Goal: Information Seeking & Learning: Learn about a topic

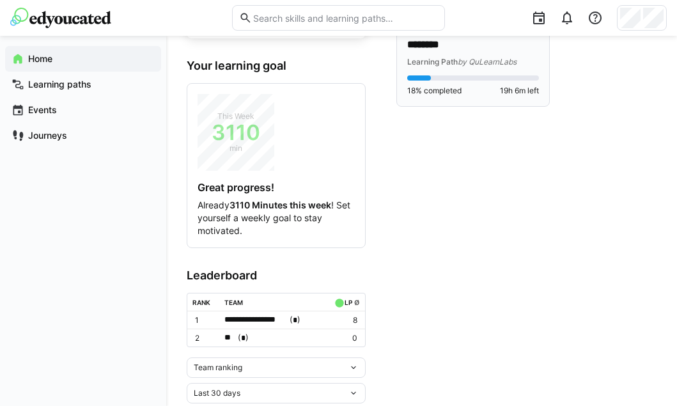
scroll to position [162, 0]
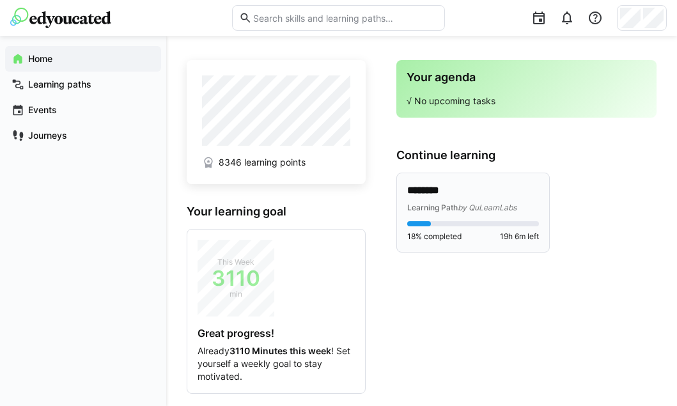
click at [438, 207] on span "Learning Path" at bounding box center [433, 208] width 51 height 10
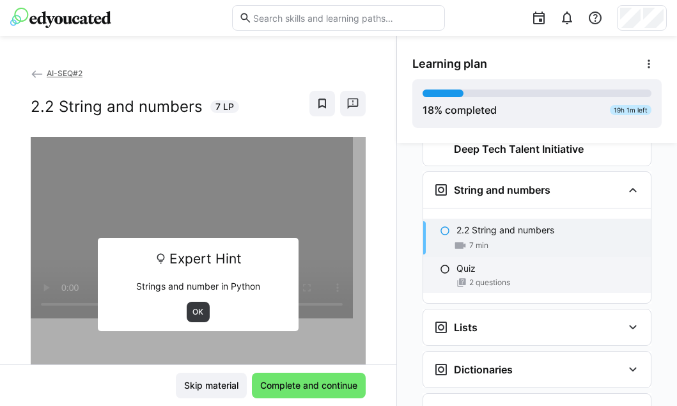
scroll to position [677, 0]
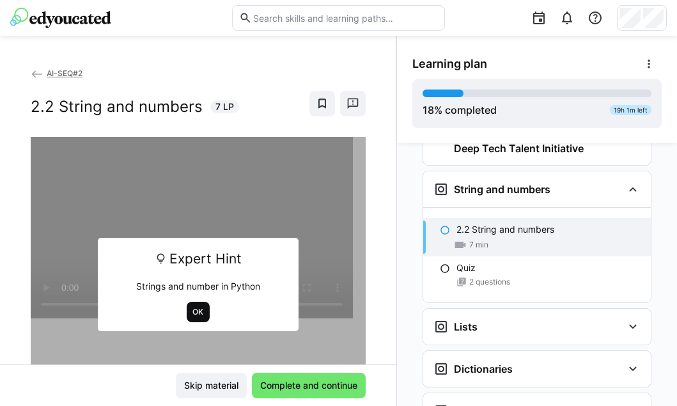
click at [196, 315] on span "OK" at bounding box center [198, 312] width 13 height 10
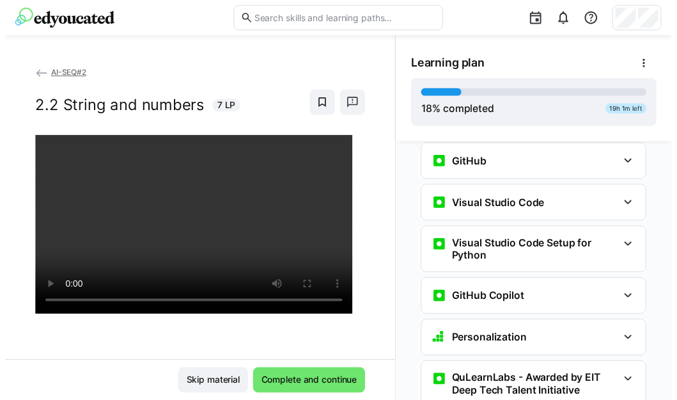
scroll to position [431, 0]
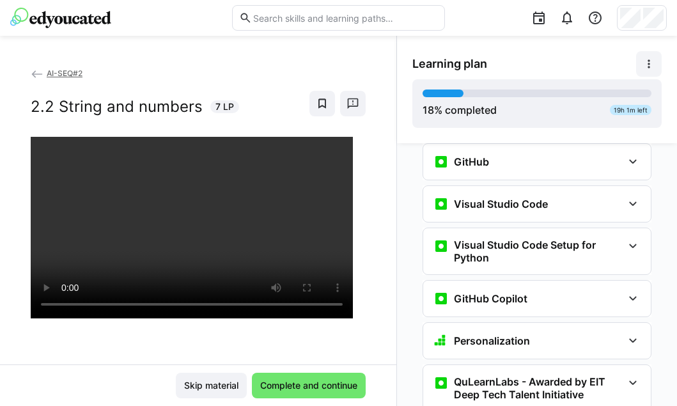
click at [654, 58] on eds-icon at bounding box center [649, 64] width 13 height 13
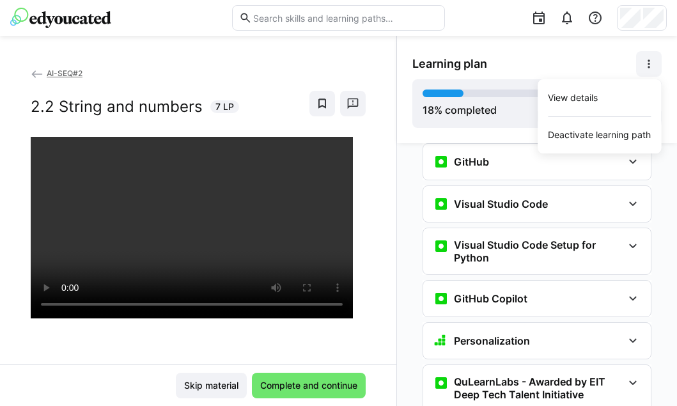
click at [319, 69] on app-back-navigation "AI-SEQ#2" at bounding box center [198, 74] width 335 height 14
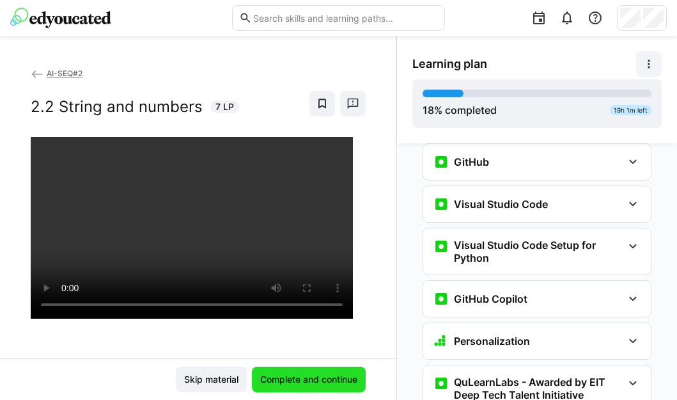
click at [333, 376] on span "Complete and continue" at bounding box center [308, 379] width 101 height 13
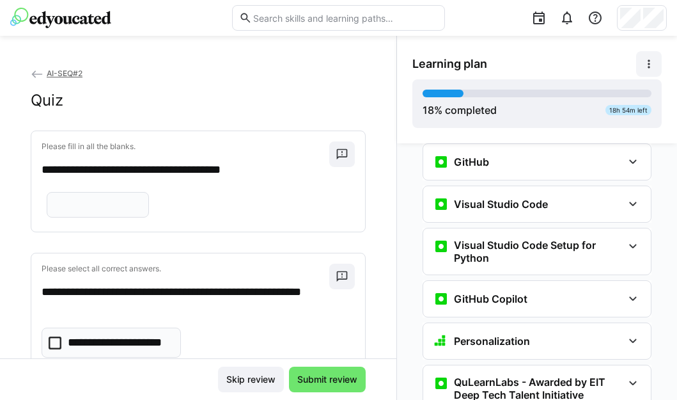
click at [112, 210] on input "text" at bounding box center [98, 205] width 88 height 12
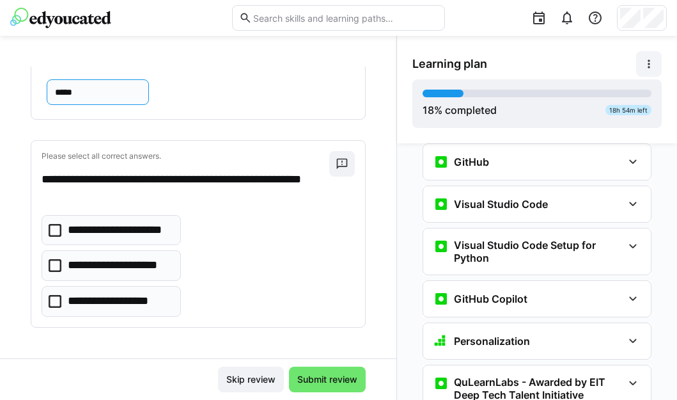
scroll to position [156, 0]
type input "*****"
click at [92, 271] on p "**********" at bounding box center [116, 265] width 96 height 17
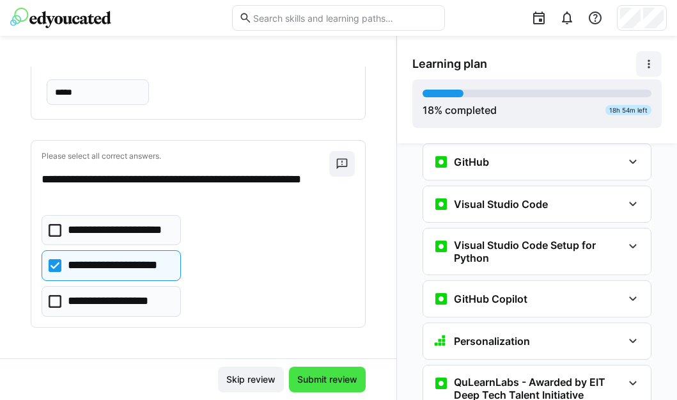
click at [312, 378] on span "Submit review" at bounding box center [328, 379] width 64 height 13
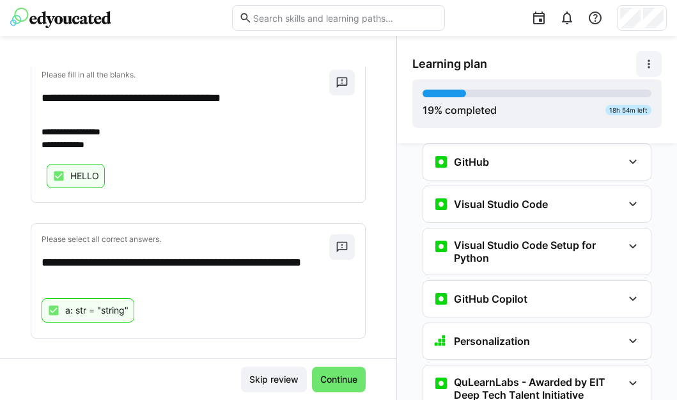
scroll to position [216, 0]
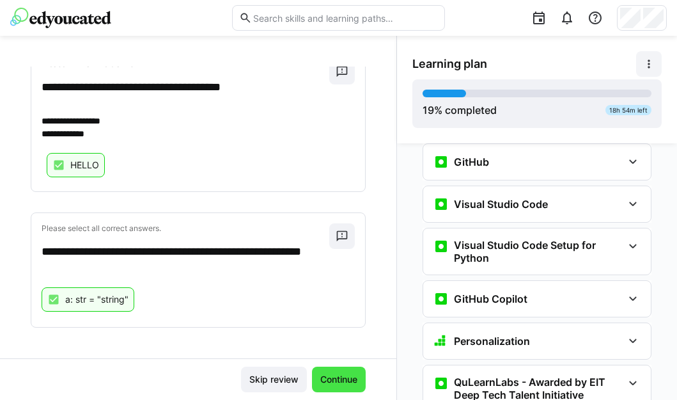
click at [336, 381] on span "Continue" at bounding box center [339, 379] width 41 height 13
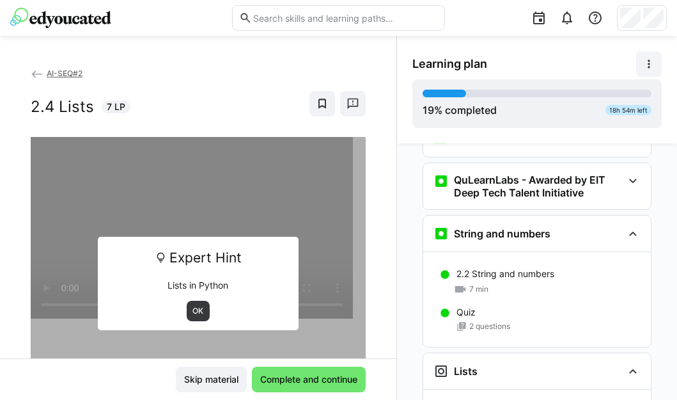
scroll to position [630, 0]
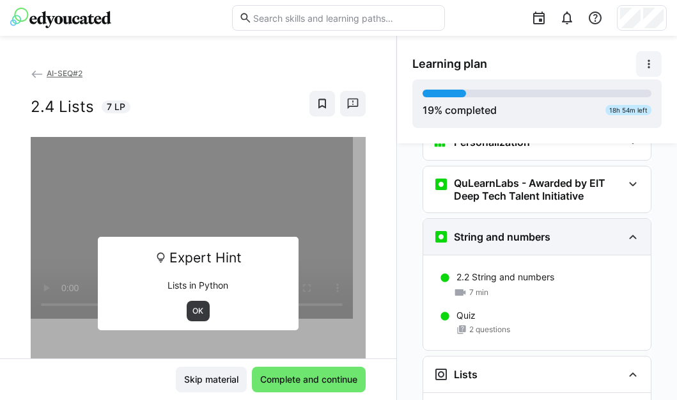
click at [631, 229] on eds-icon at bounding box center [633, 236] width 15 height 15
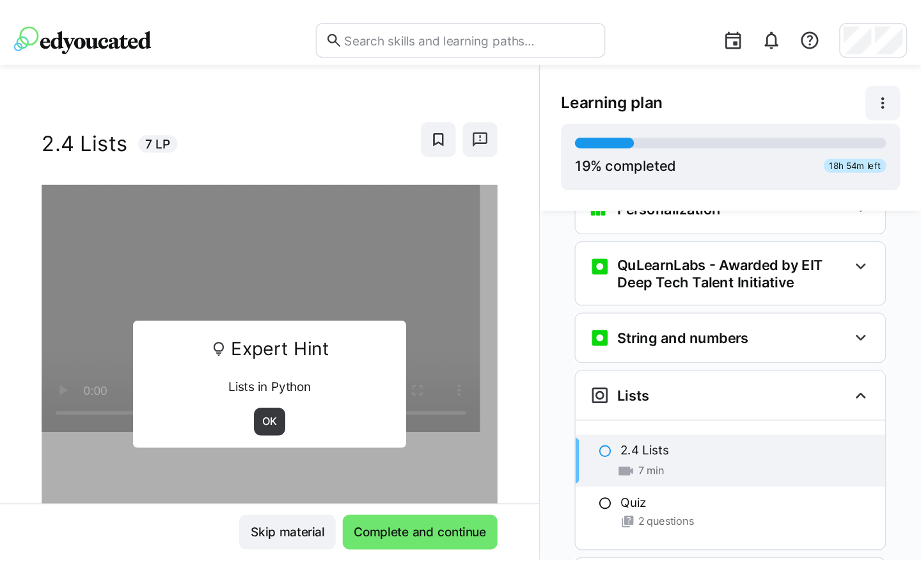
scroll to position [9, 0]
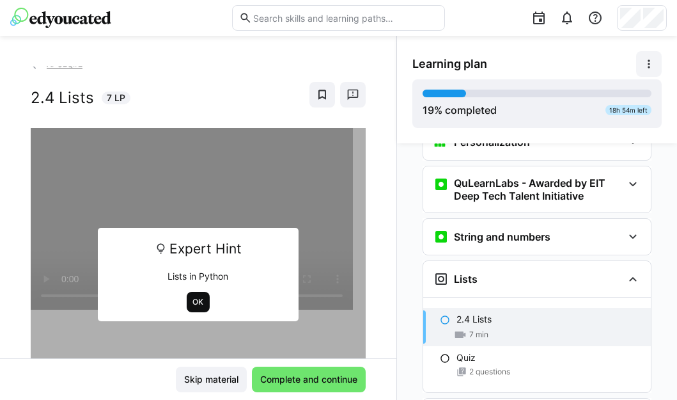
click at [192, 301] on span "OK" at bounding box center [198, 302] width 13 height 10
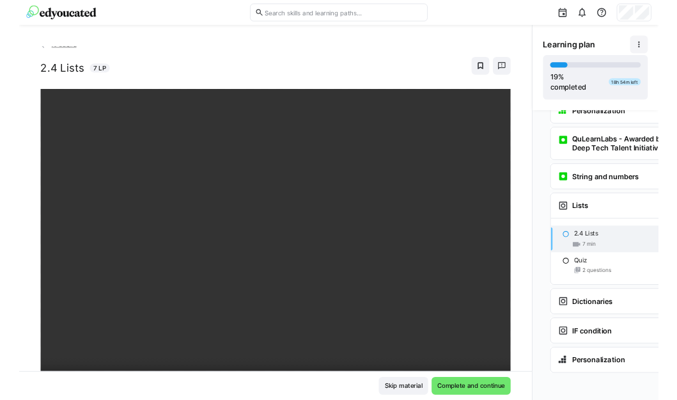
scroll to position [593, 0]
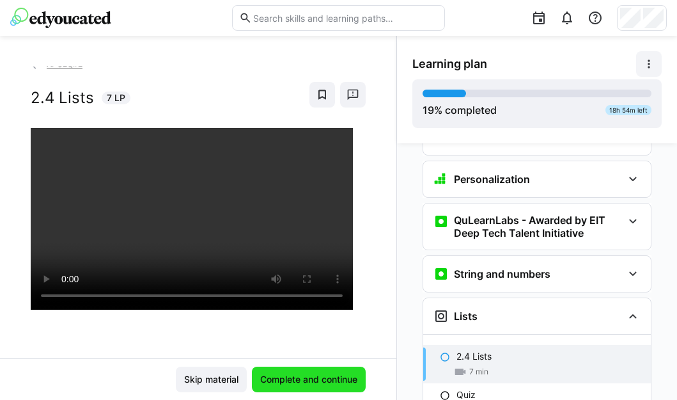
click at [302, 376] on span "Complete and continue" at bounding box center [308, 379] width 101 height 13
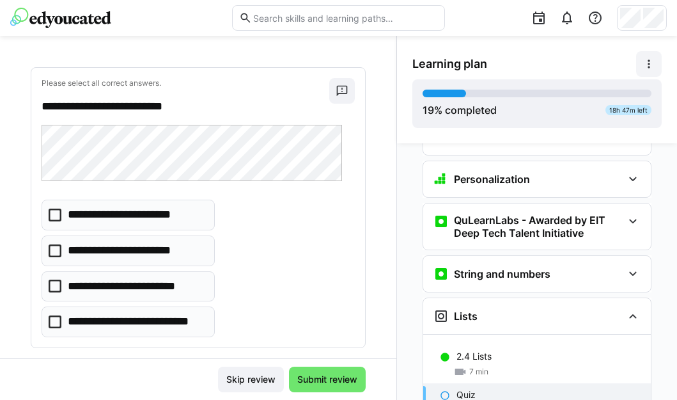
scroll to position [67, 0]
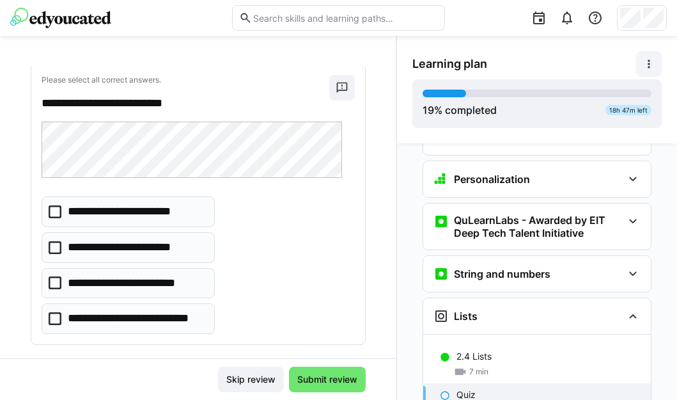
click at [169, 317] on p "**********" at bounding box center [137, 318] width 138 height 17
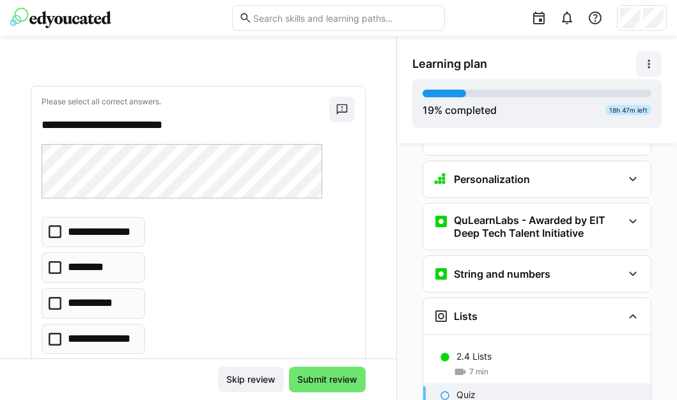
scroll to position [347, 0]
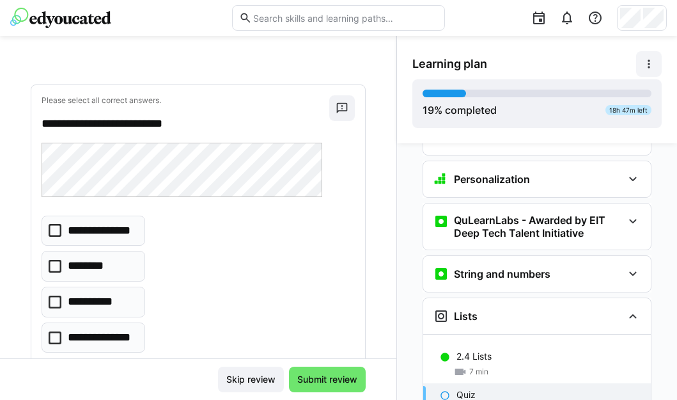
click at [118, 332] on p "**********" at bounding box center [102, 337] width 68 height 17
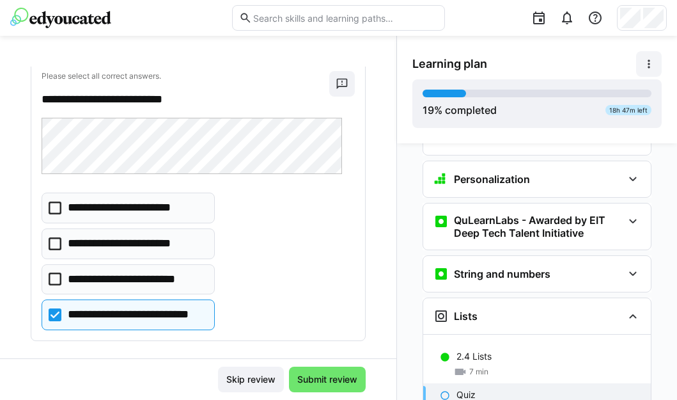
scroll to position [383, 0]
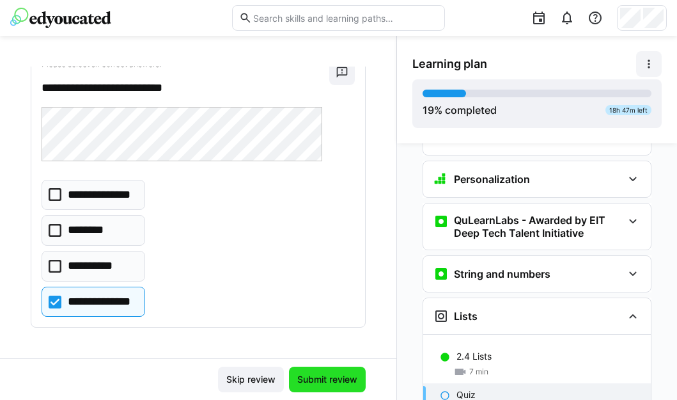
click at [325, 382] on span "Submit review" at bounding box center [328, 379] width 64 height 13
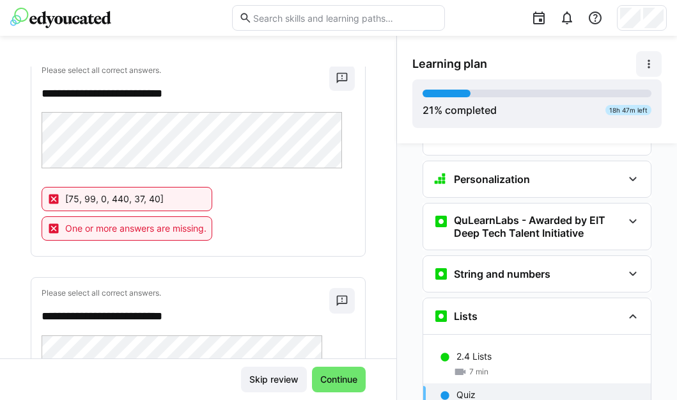
scroll to position [205, 0]
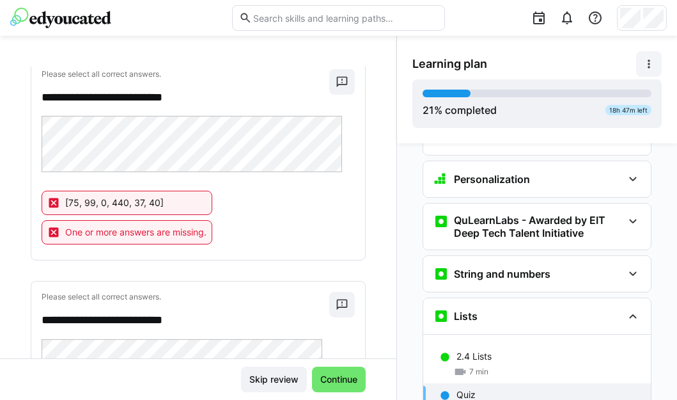
click at [164, 226] on span "One or more answers are missing." at bounding box center [135, 232] width 141 height 13
click at [109, 209] on p "[75, 99, 0, 440, 37, 40]" at bounding box center [114, 202] width 99 height 13
click at [55, 203] on eds-icon at bounding box center [53, 202] width 13 height 13
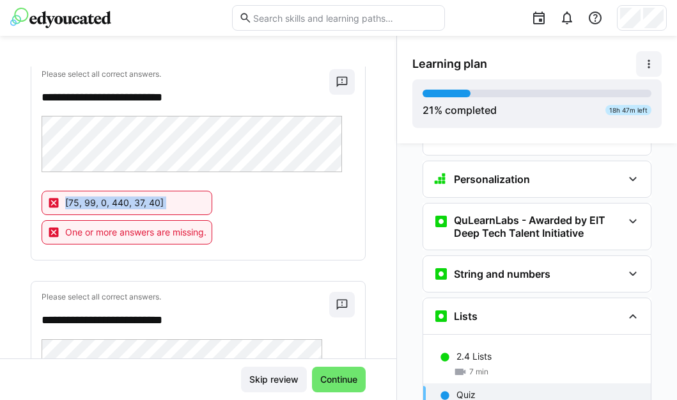
click at [55, 203] on eds-icon at bounding box center [53, 202] width 13 height 13
click at [55, 234] on eds-icon at bounding box center [53, 232] width 13 height 13
click at [241, 228] on div "[75, 99, 0, 440, 37, 40] One or more answers are missing." at bounding box center [198, 220] width 313 height 59
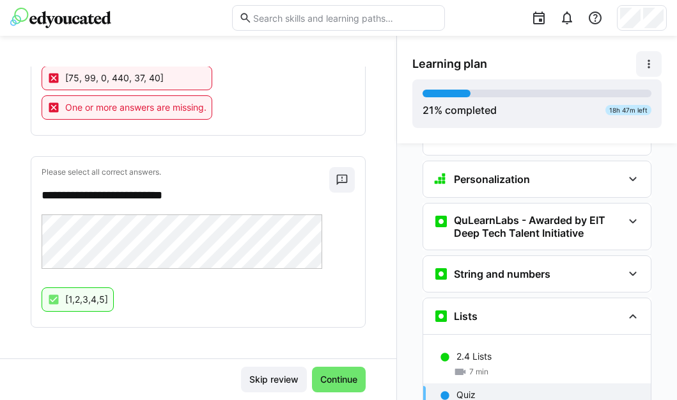
scroll to position [0, 0]
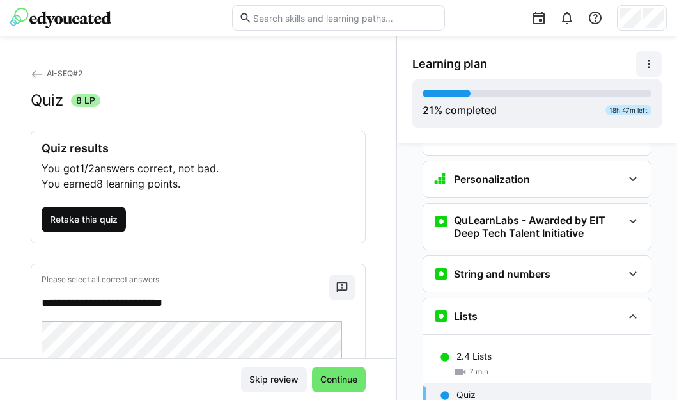
click at [104, 218] on span "Retake this quiz" at bounding box center [84, 219] width 72 height 13
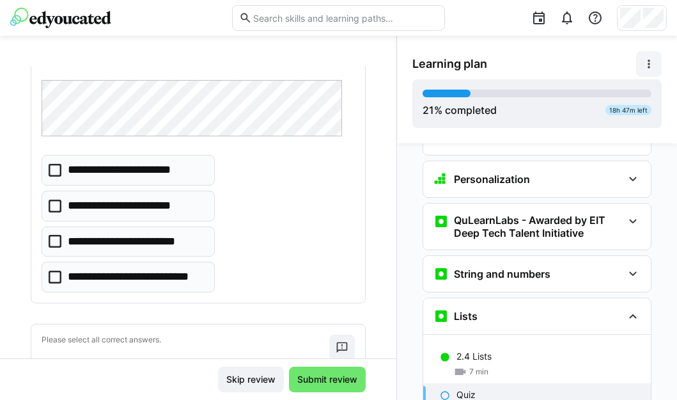
scroll to position [111, 0]
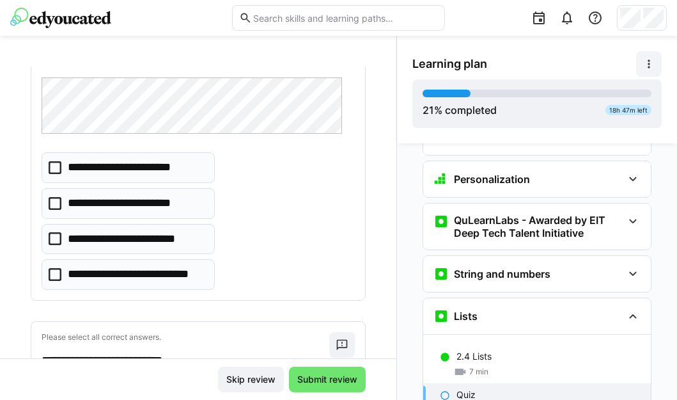
click at [127, 170] on p "**********" at bounding box center [127, 167] width 118 height 17
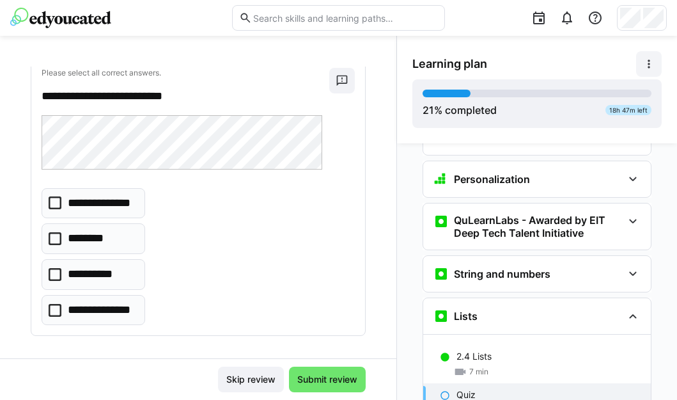
scroll to position [376, 0]
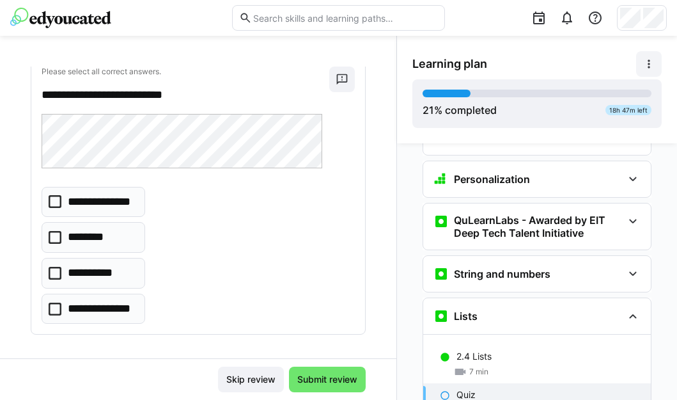
click at [127, 306] on p "**********" at bounding box center [102, 309] width 68 height 17
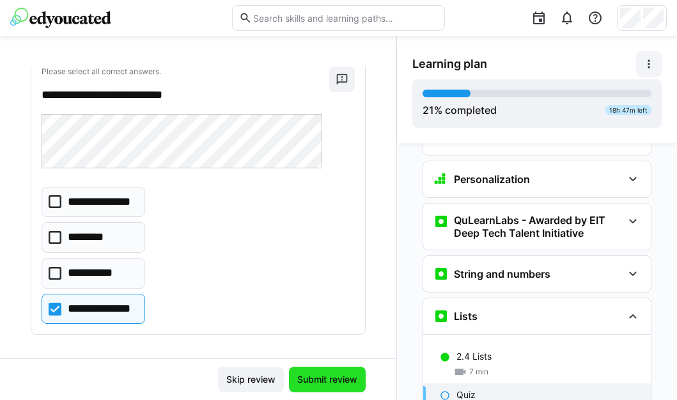
click at [299, 378] on span "Submit review" at bounding box center [328, 379] width 64 height 13
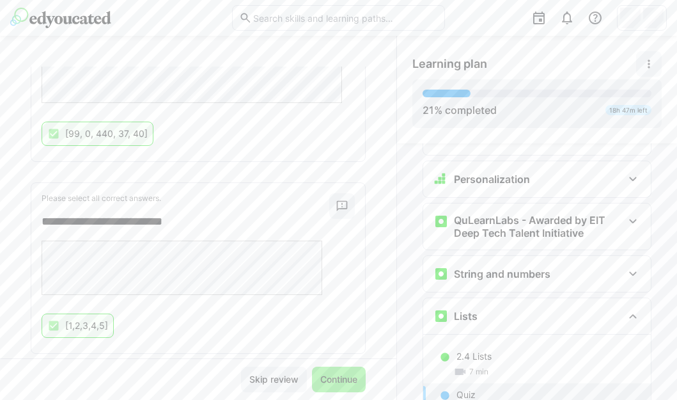
scroll to position [301, 0]
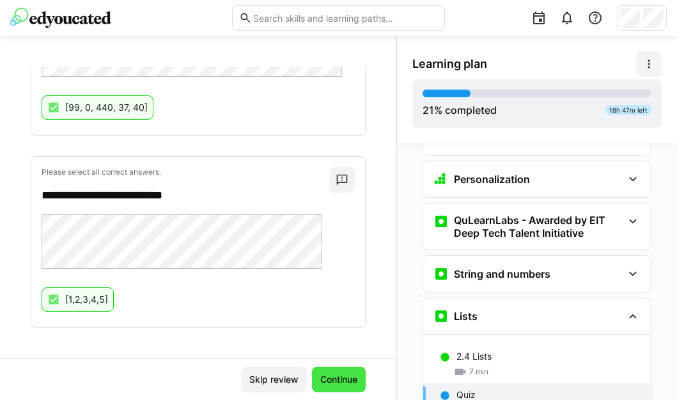
click at [324, 382] on span "Continue" at bounding box center [339, 379] width 41 height 13
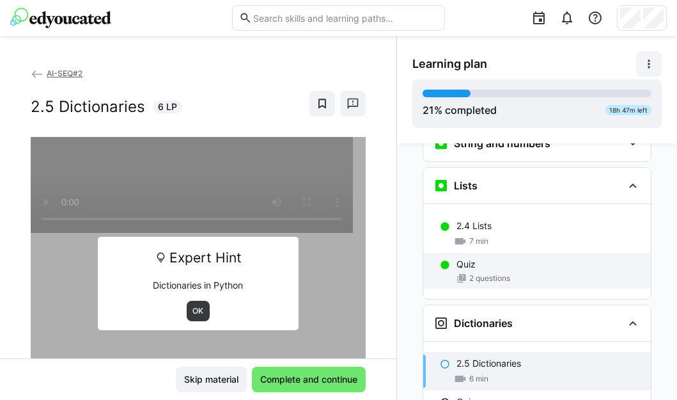
scroll to position [704, 0]
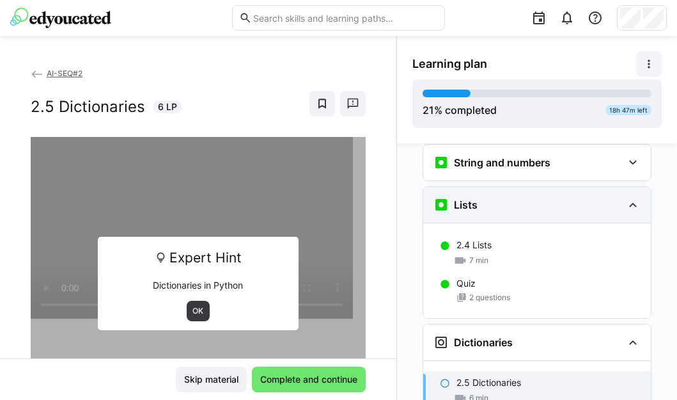
click at [626, 197] on eds-icon at bounding box center [633, 204] width 15 height 15
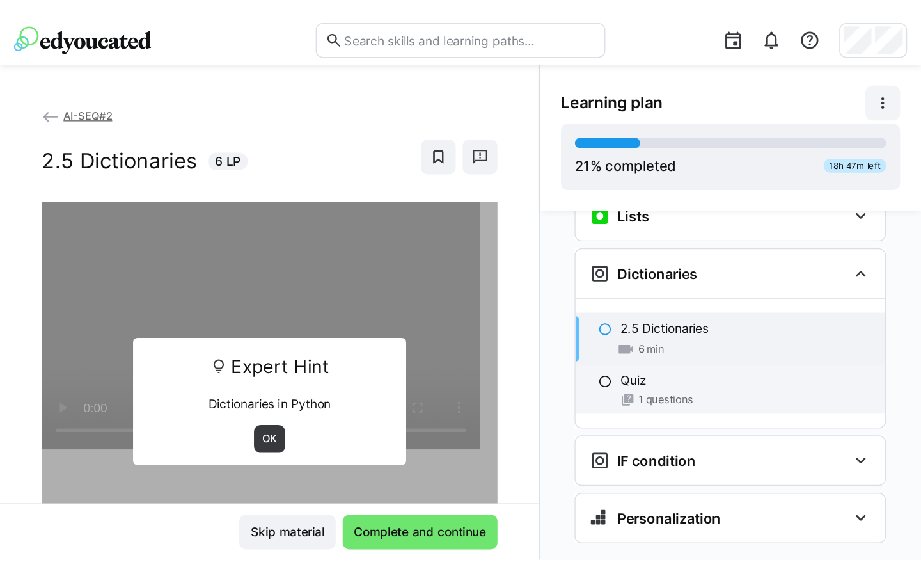
scroll to position [769, 0]
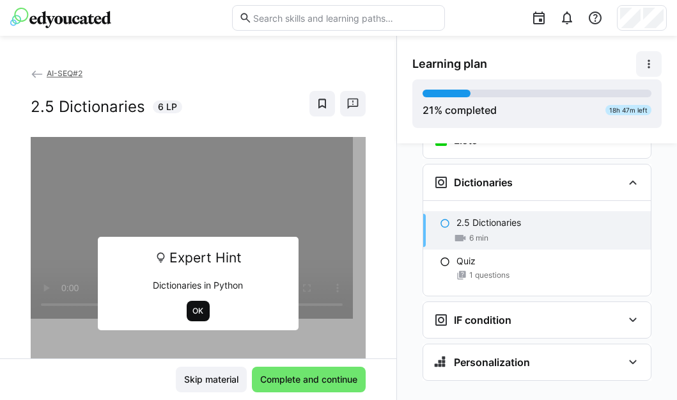
click at [189, 304] on span "OK" at bounding box center [199, 311] width 24 height 20
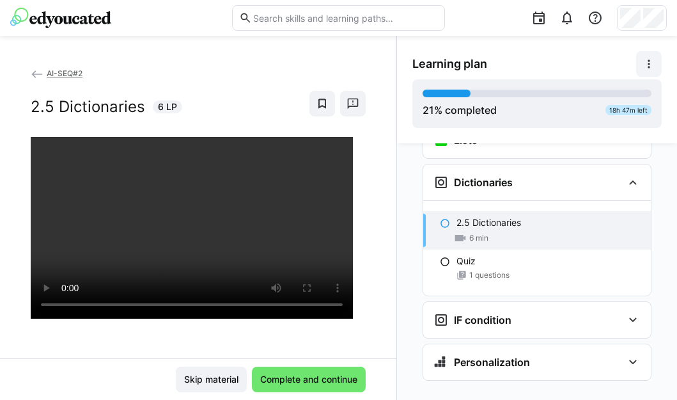
scroll to position [593, 0]
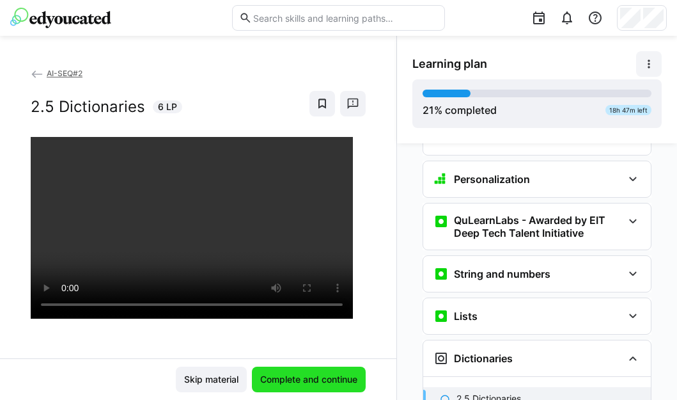
click at [315, 377] on span "Complete and continue" at bounding box center [308, 379] width 101 height 13
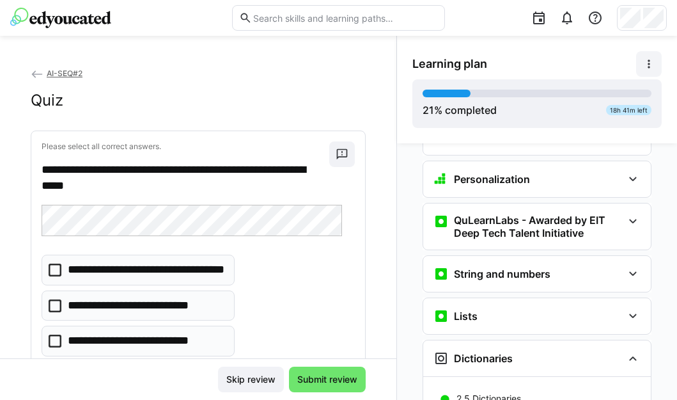
click at [141, 312] on p "**********" at bounding box center [129, 305] width 123 height 17
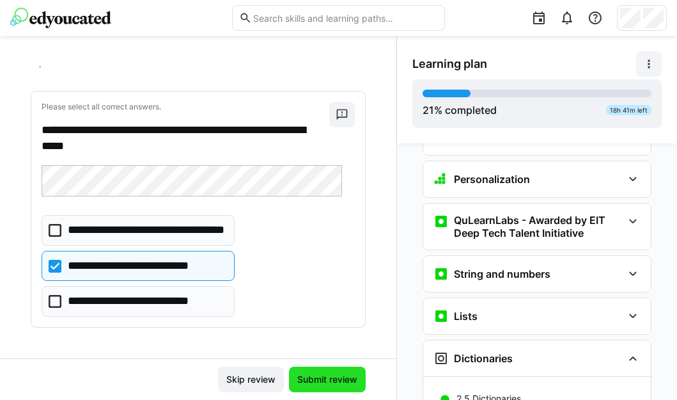
click at [304, 377] on span "Submit review" at bounding box center [328, 379] width 64 height 13
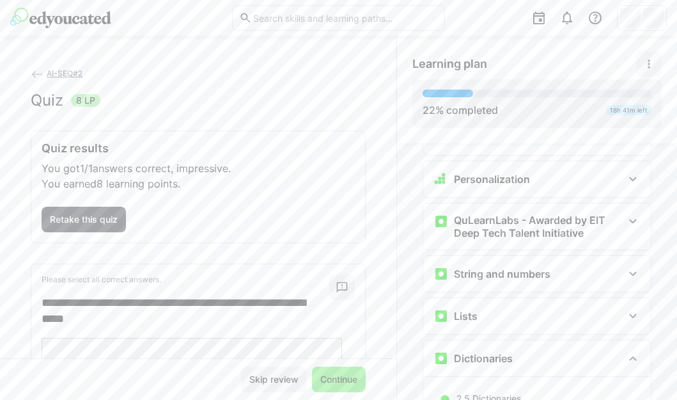
scroll to position [100, 0]
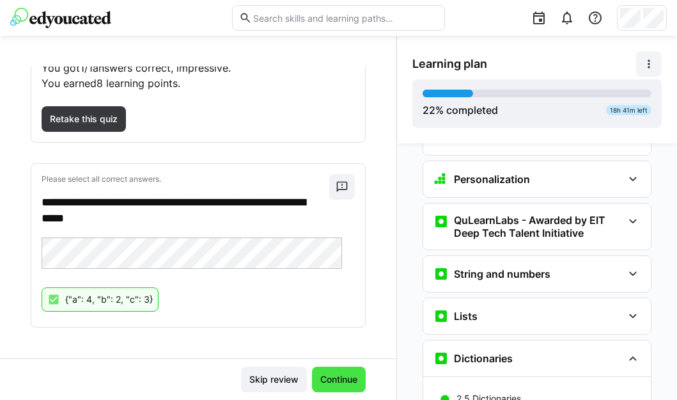
click at [333, 377] on span "Continue" at bounding box center [339, 379] width 41 height 13
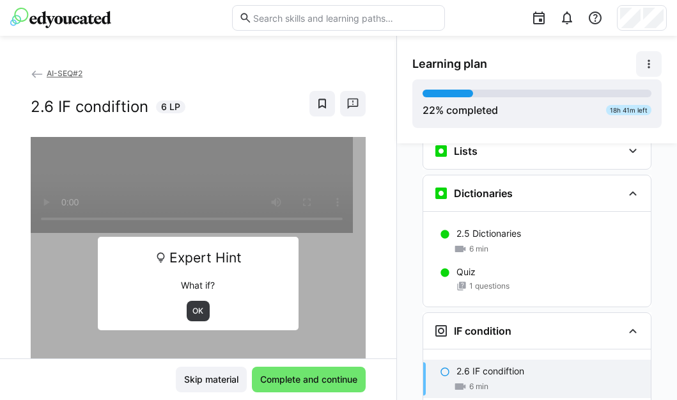
scroll to position [769, 0]
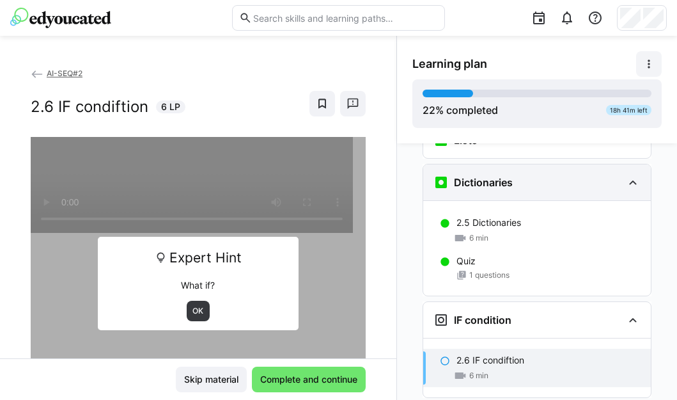
click at [629, 175] on eds-icon at bounding box center [633, 182] width 15 height 15
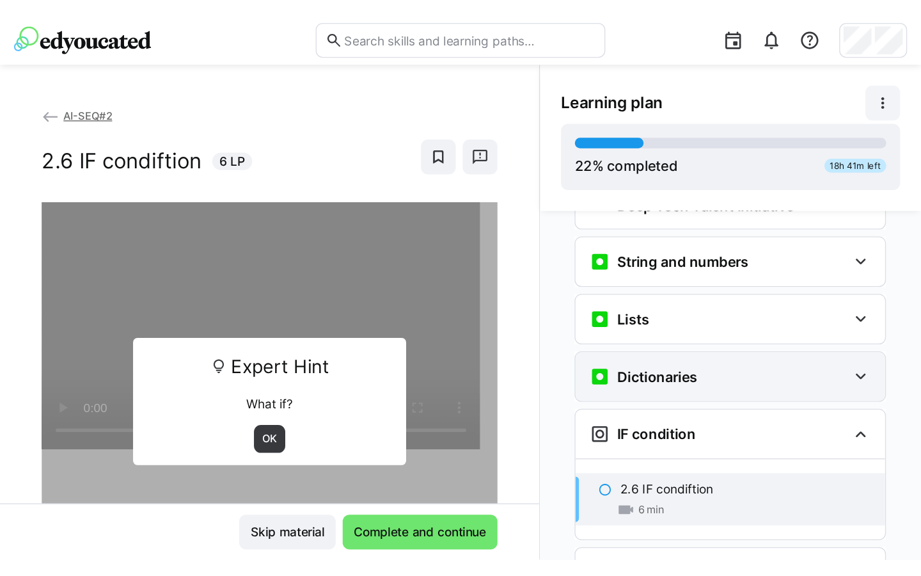
scroll to position [733, 0]
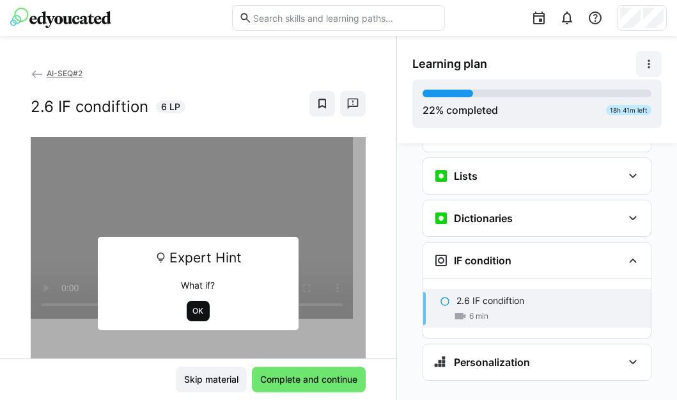
click at [192, 311] on span "OK" at bounding box center [198, 311] width 13 height 10
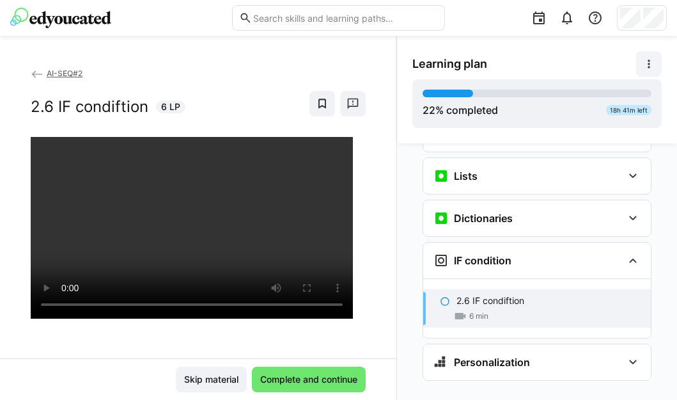
scroll to position [557, 0]
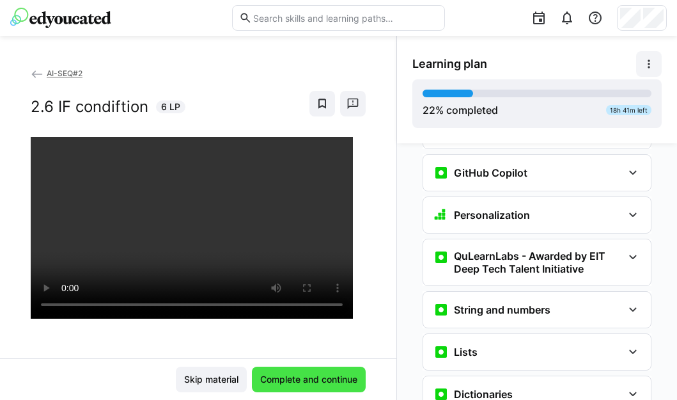
click at [324, 384] on span "Complete and continue" at bounding box center [308, 379] width 101 height 13
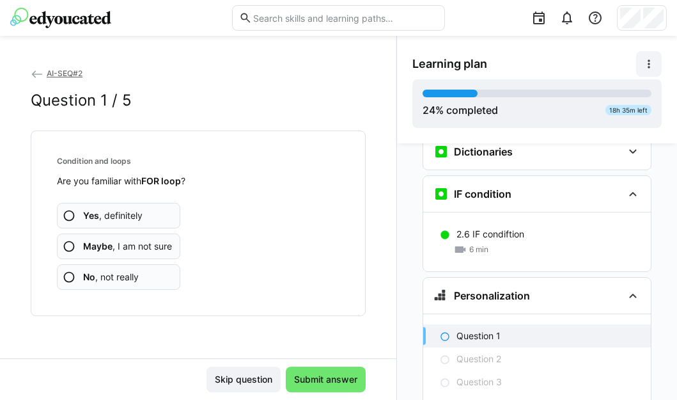
scroll to position [802, 0]
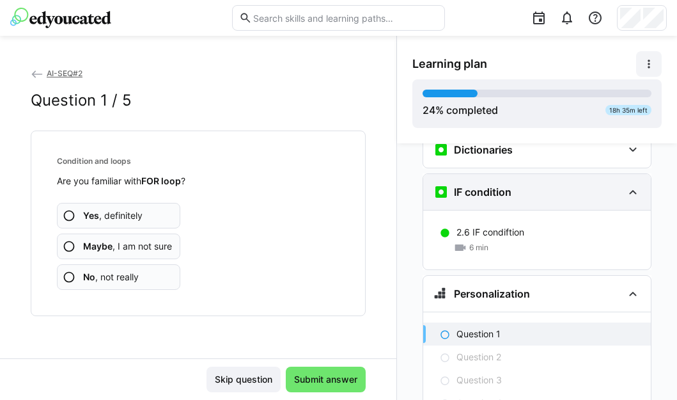
click at [626, 184] on eds-icon at bounding box center [633, 191] width 15 height 15
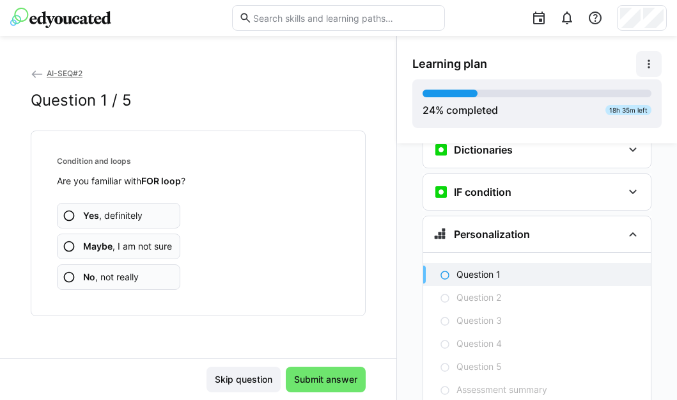
click at [106, 251] on span "Maybe , I am not sure" at bounding box center [127, 246] width 89 height 13
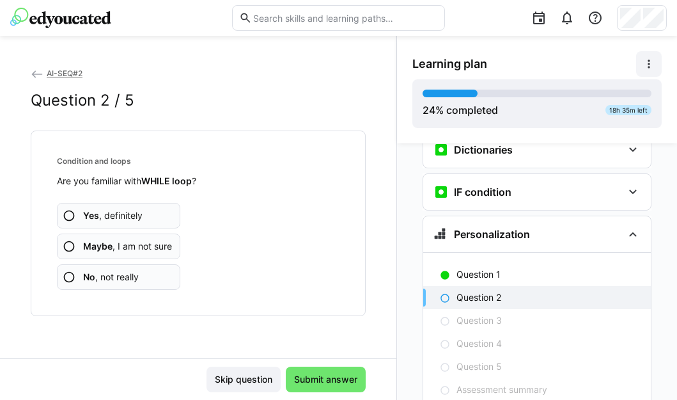
click at [150, 244] on span "Maybe , I am not sure" at bounding box center [127, 246] width 89 height 13
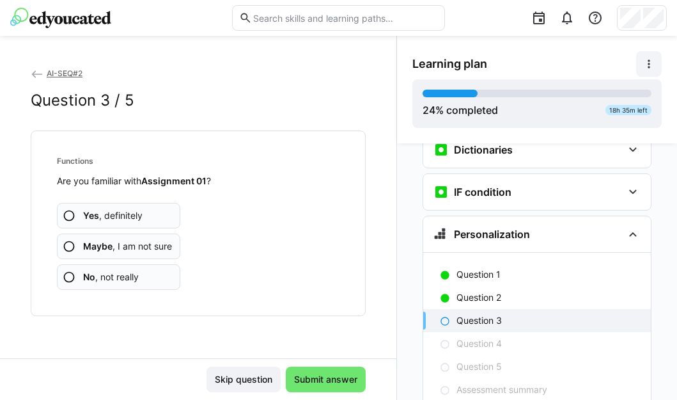
click at [122, 277] on span "No , not really" at bounding box center [111, 277] width 56 height 13
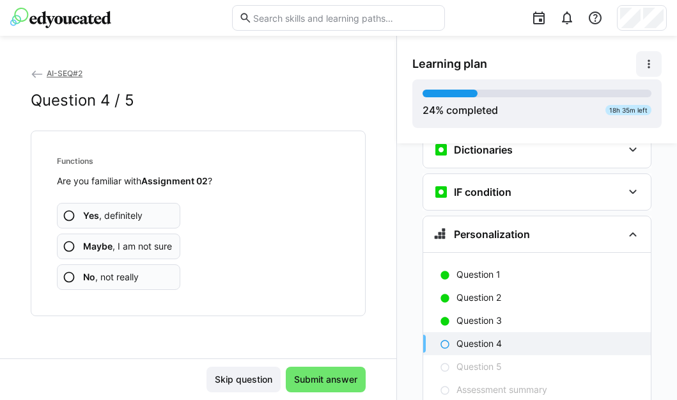
click at [122, 277] on span "No , not really" at bounding box center [111, 277] width 56 height 13
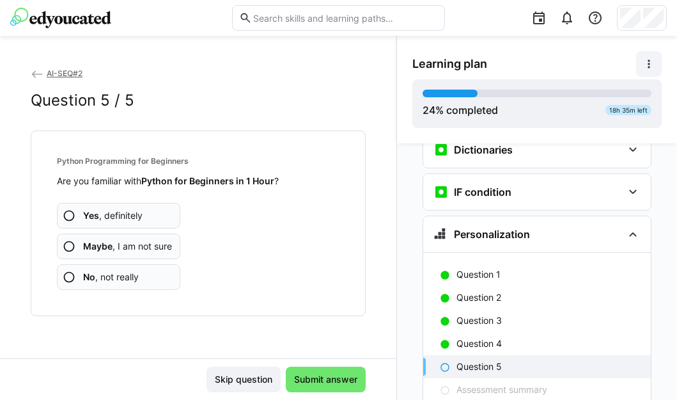
click at [122, 277] on span "No , not really" at bounding box center [111, 277] width 56 height 13
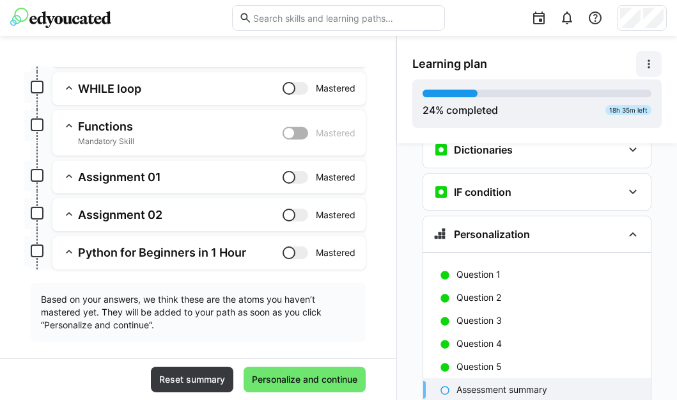
scroll to position [223, 0]
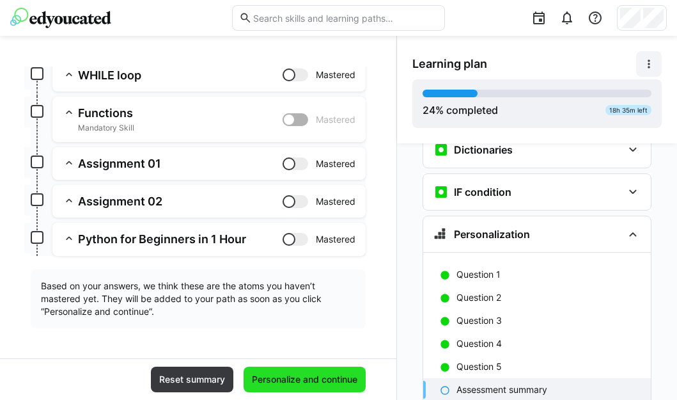
click at [301, 381] on span "Personalize and continue" at bounding box center [304, 379] width 109 height 13
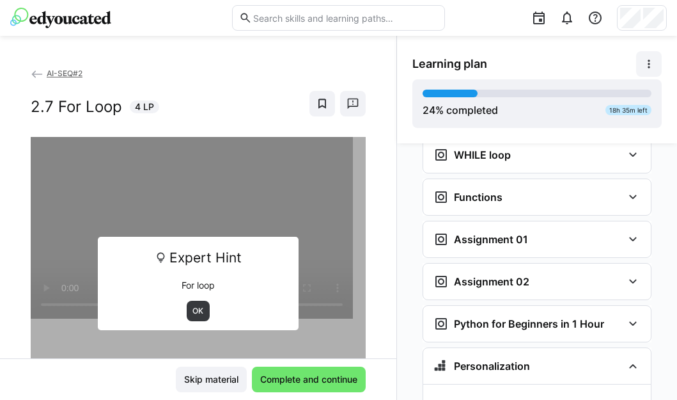
scroll to position [1056, 0]
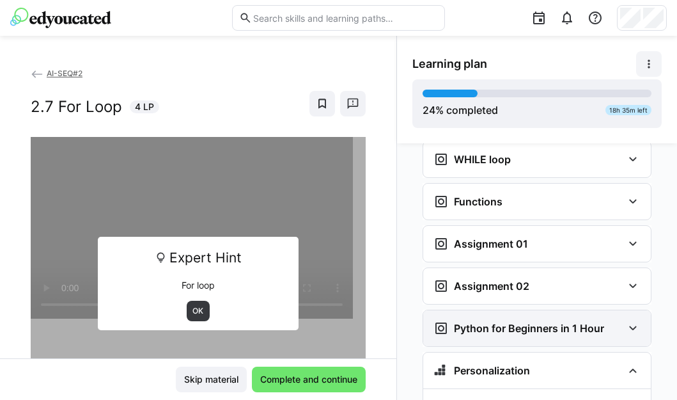
click at [626, 321] on eds-icon at bounding box center [633, 328] width 15 height 15
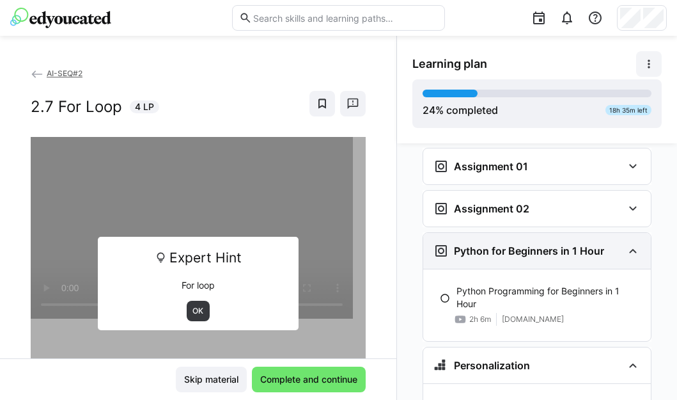
scroll to position [1136, 0]
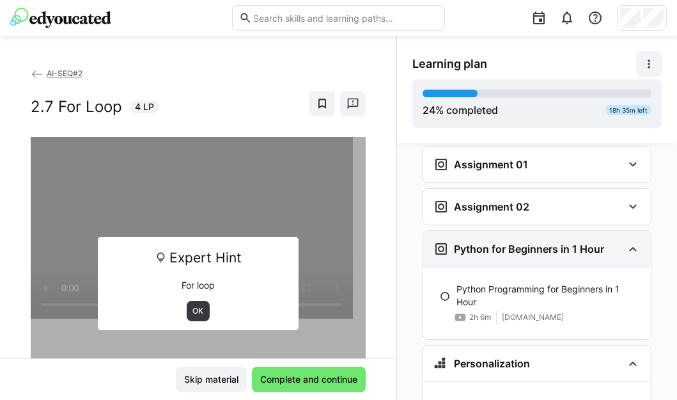
click at [626, 241] on eds-icon at bounding box center [633, 248] width 15 height 15
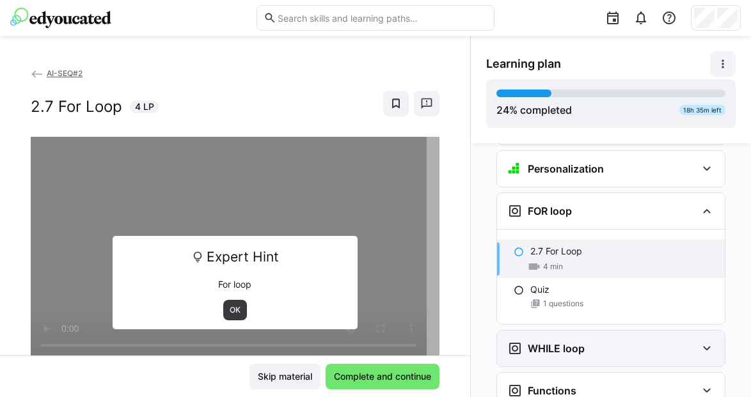
scroll to position [868, 0]
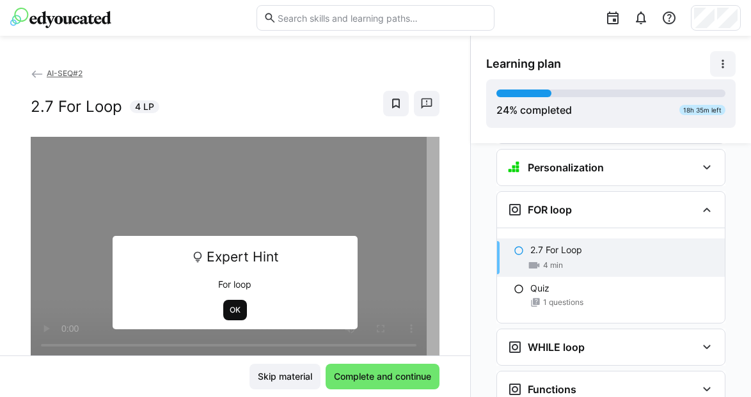
click at [230, 308] on span "OK" at bounding box center [234, 310] width 13 height 10
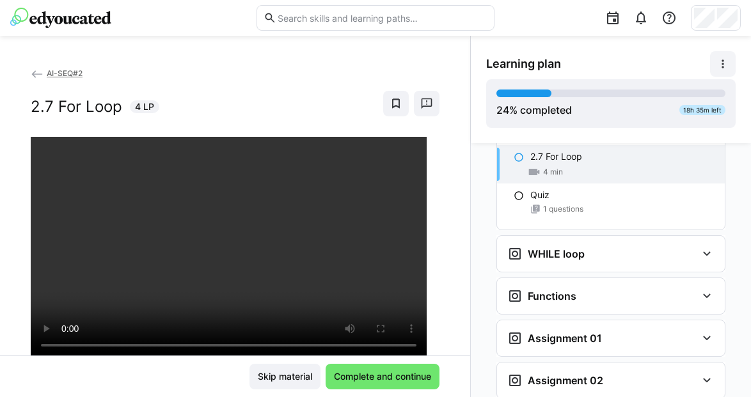
scroll to position [967, 0]
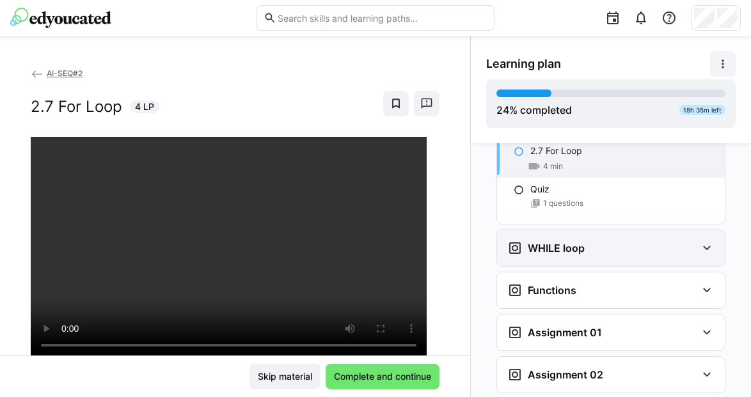
click at [560, 236] on div "WHILE loop" at bounding box center [611, 248] width 228 height 36
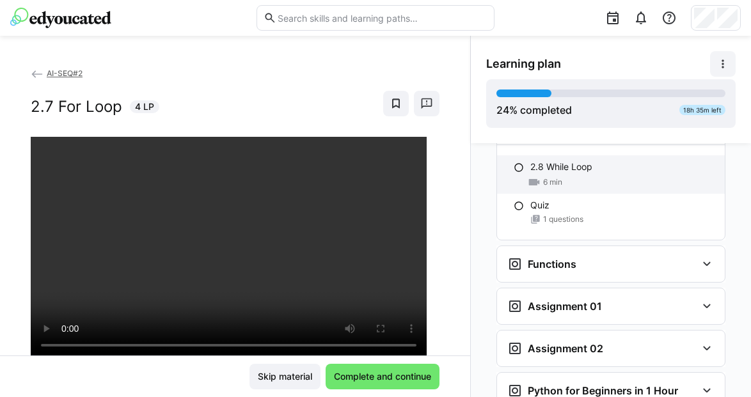
scroll to position [1095, 0]
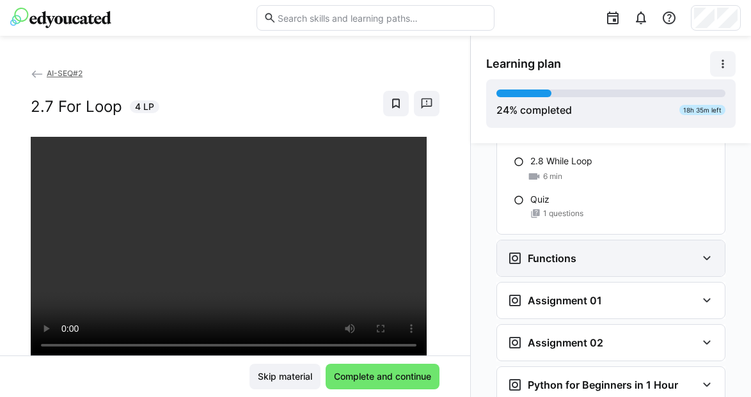
click at [567, 252] on h3 "Functions" at bounding box center [552, 258] width 49 height 13
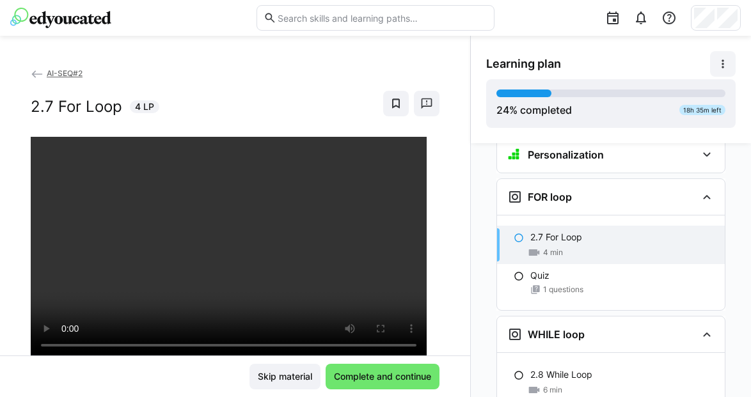
scroll to position [880, 0]
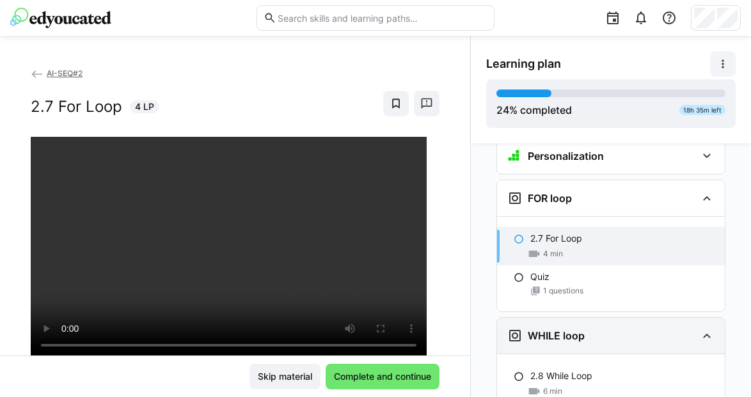
click at [677, 328] on eds-icon at bounding box center [706, 335] width 15 height 15
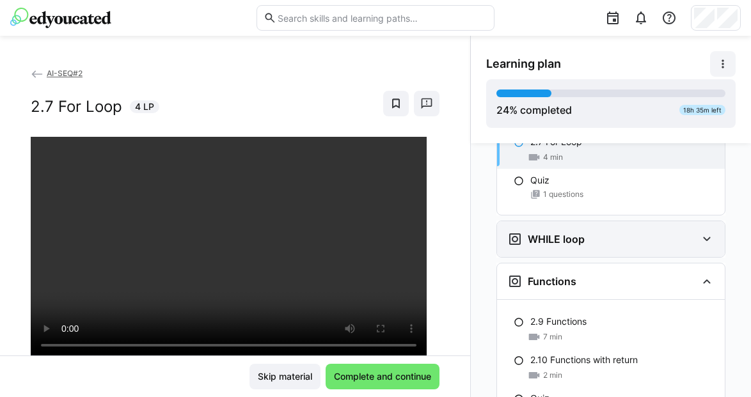
scroll to position [980, 0]
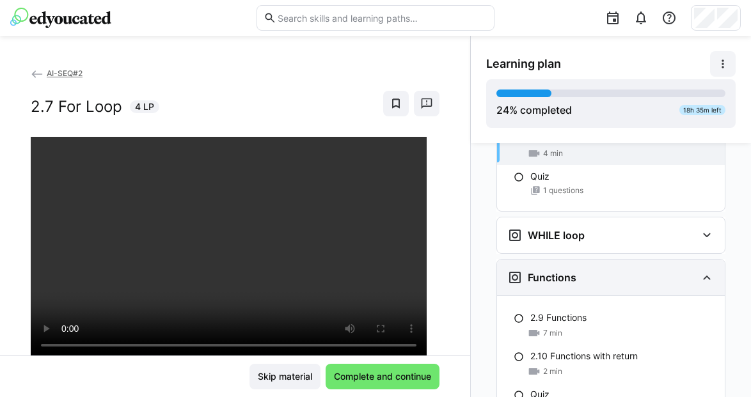
click at [677, 270] on eds-icon at bounding box center [706, 277] width 15 height 15
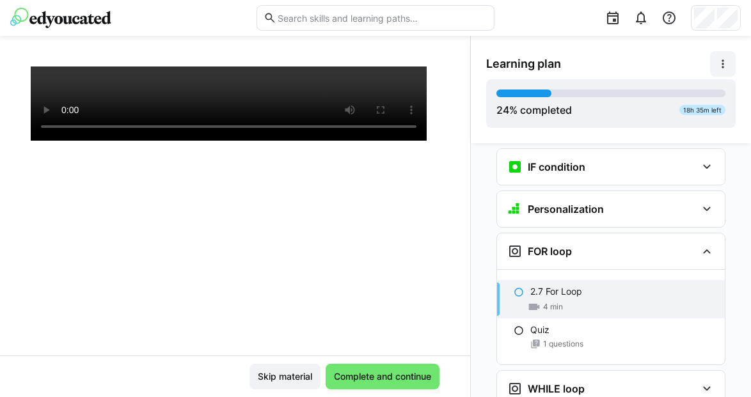
scroll to position [0, 0]
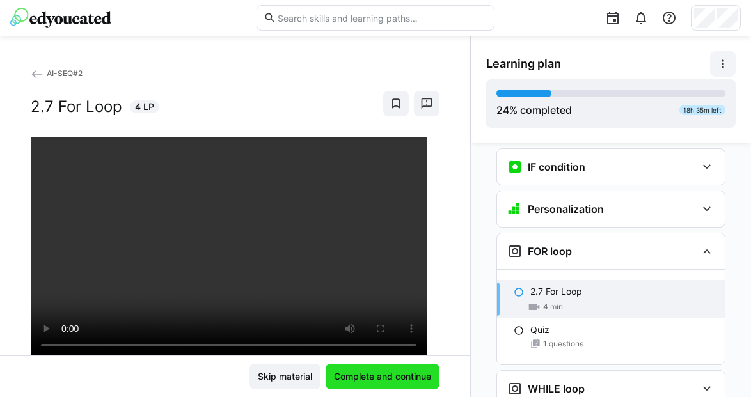
click at [357, 374] on span "Complete and continue" at bounding box center [382, 376] width 101 height 13
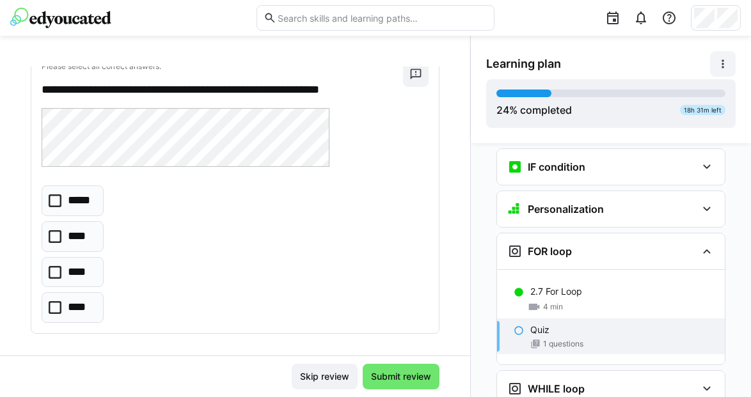
scroll to position [89, 0]
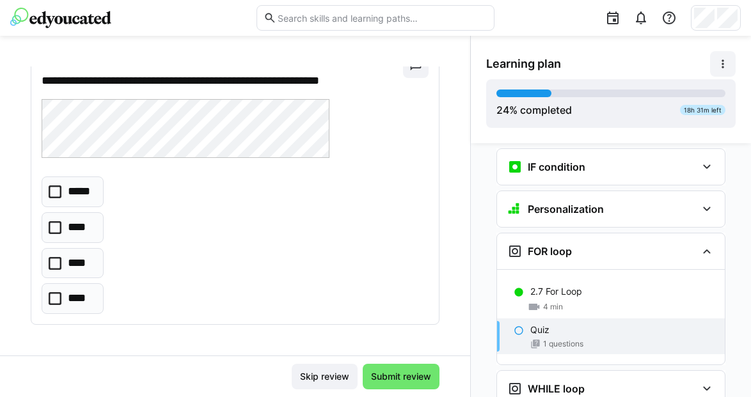
click at [87, 230] on p "****" at bounding box center [78, 227] width 21 height 17
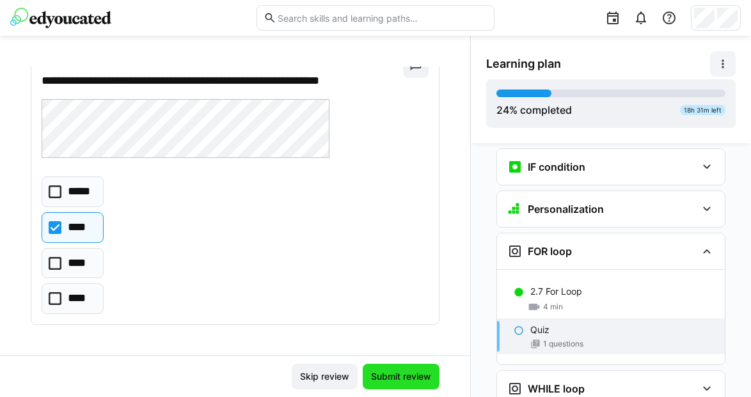
click at [392, 378] on span "Submit review" at bounding box center [401, 376] width 64 height 13
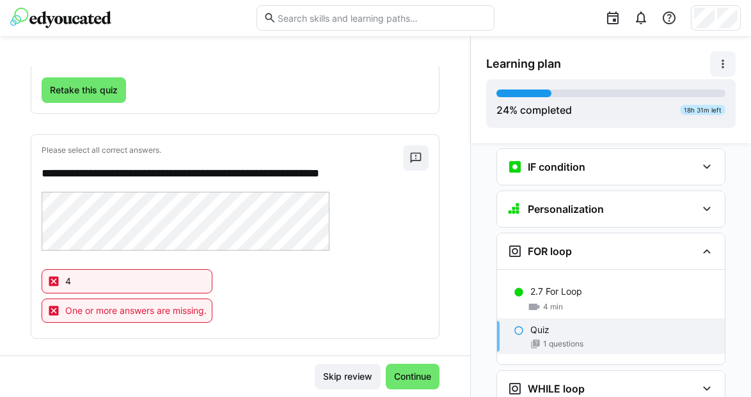
scroll to position [143, 0]
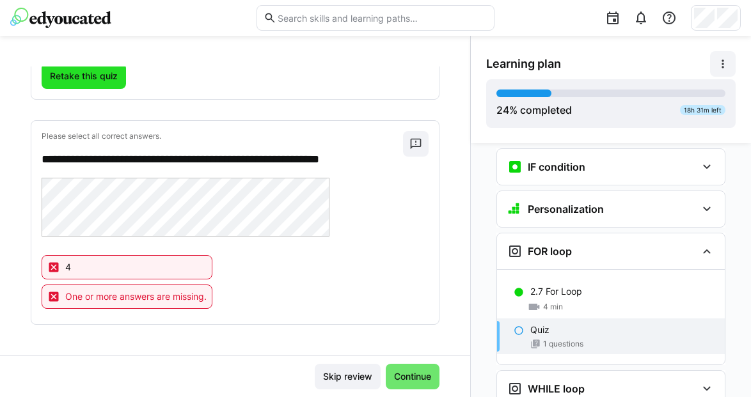
click at [81, 70] on span "Retake this quiz" at bounding box center [84, 76] width 72 height 13
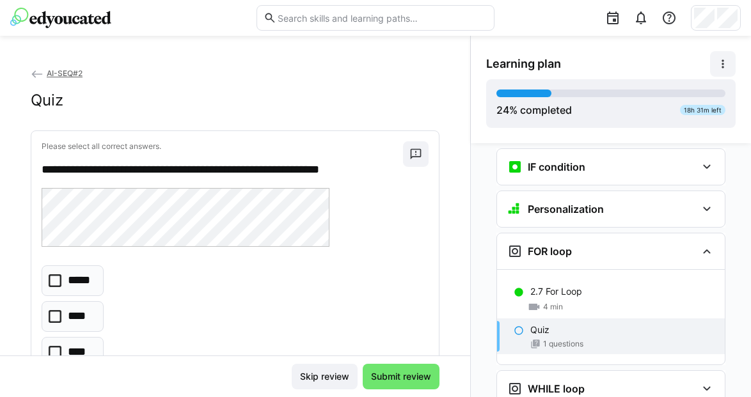
scroll to position [89, 0]
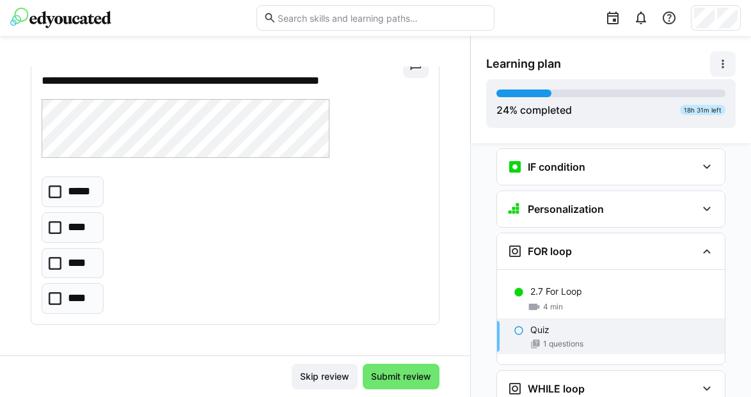
click at [87, 184] on p "*****" at bounding box center [81, 192] width 26 height 17
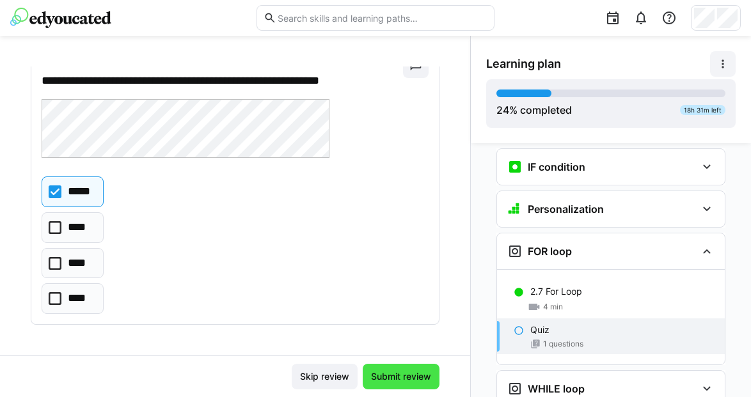
click at [400, 379] on span "Submit review" at bounding box center [401, 376] width 64 height 13
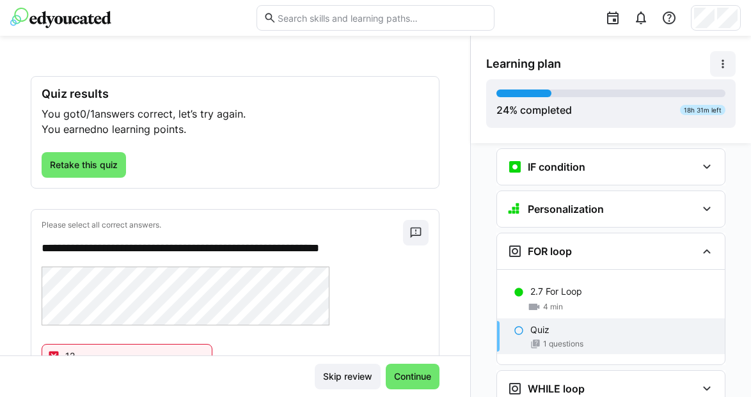
scroll to position [143, 0]
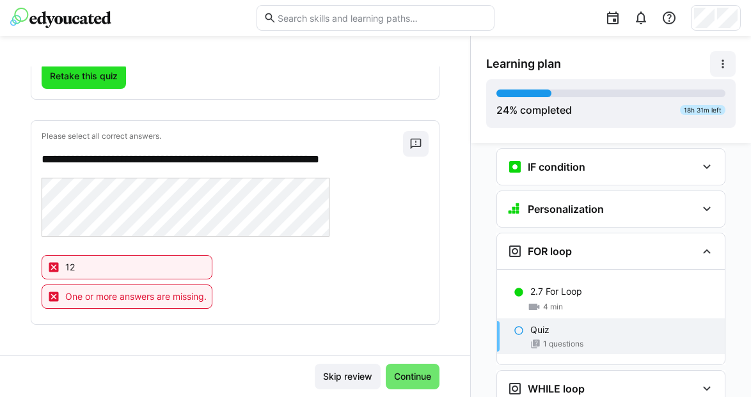
click at [107, 81] on span "Retake this quiz" at bounding box center [84, 76] width 72 height 13
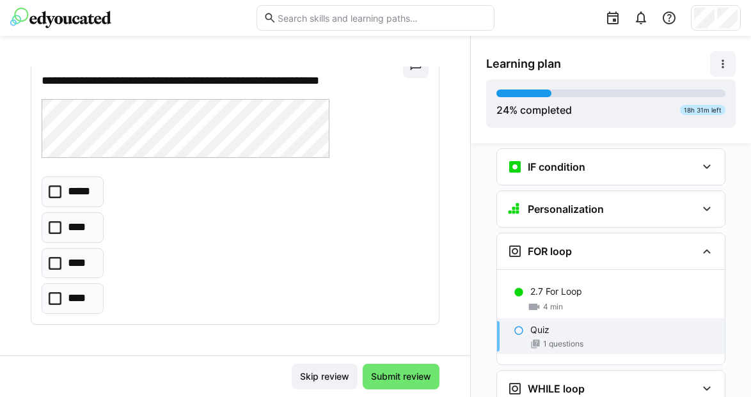
click at [56, 220] on eds-checkbox "****" at bounding box center [73, 227] width 62 height 31
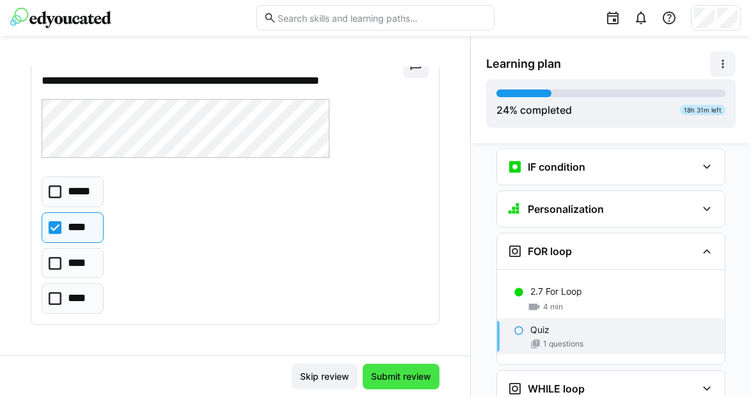
click at [375, 378] on span "Submit review" at bounding box center [401, 376] width 64 height 13
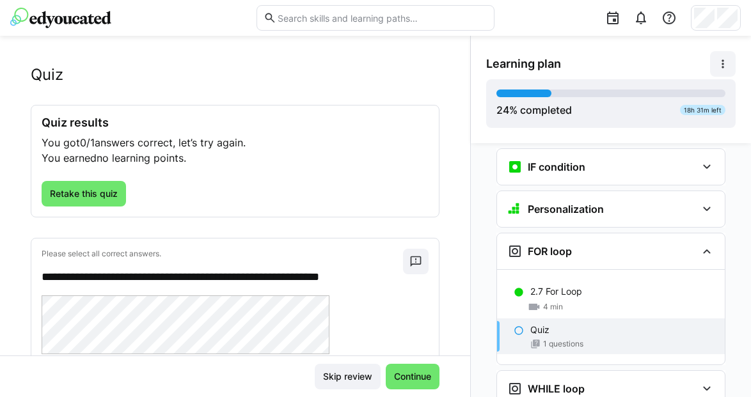
scroll to position [143, 0]
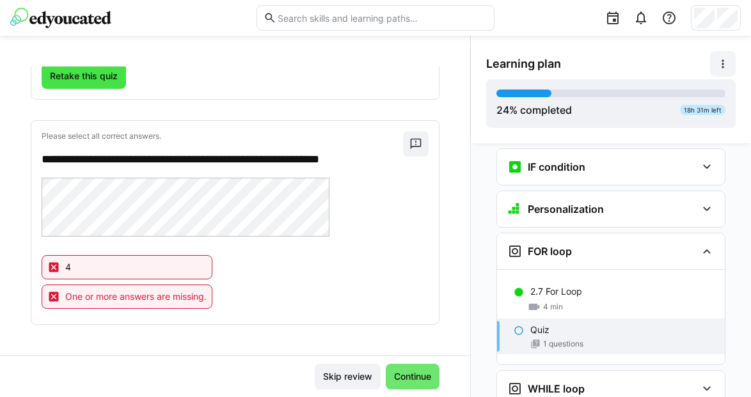
click at [113, 77] on span "Retake this quiz" at bounding box center [84, 76] width 72 height 13
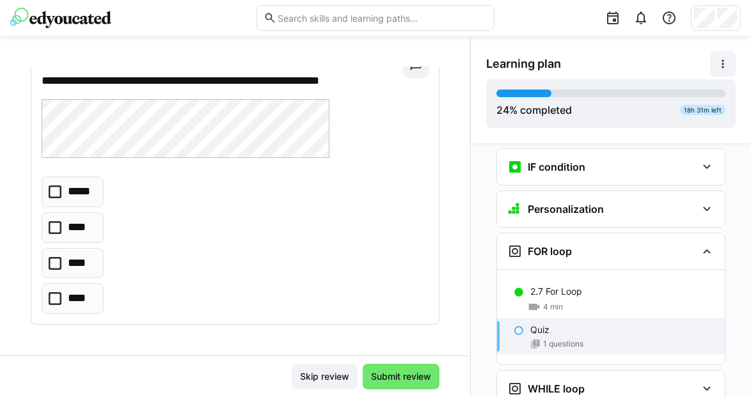
click at [84, 261] on p "****" at bounding box center [79, 263] width 22 height 17
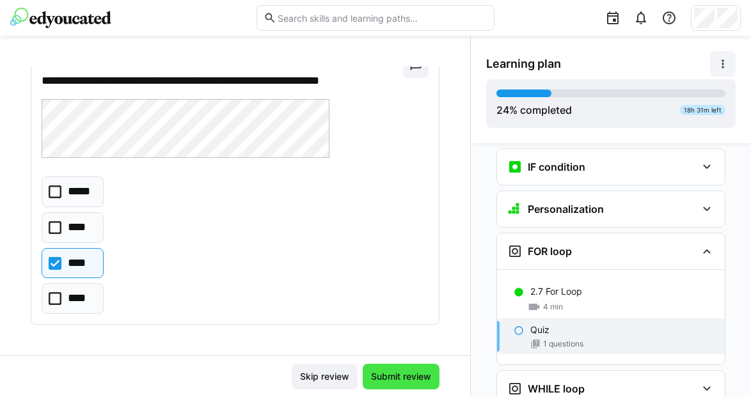
click at [401, 387] on span "Submit review" at bounding box center [401, 377] width 77 height 26
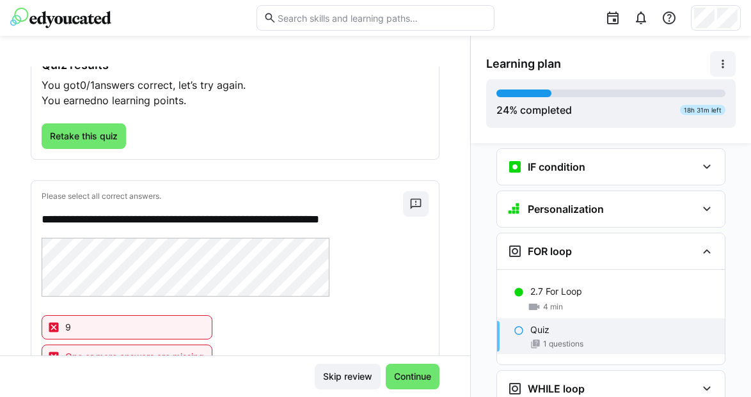
scroll to position [143, 0]
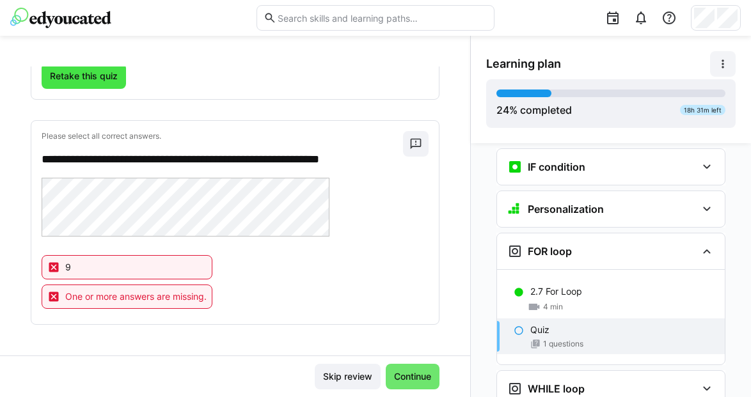
click at [106, 81] on span "Retake this quiz" at bounding box center [84, 76] width 72 height 13
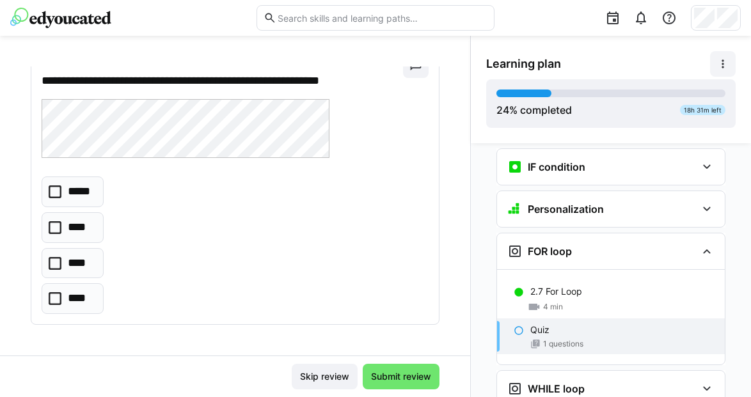
scroll to position [89, 0]
click at [80, 295] on p "****" at bounding box center [78, 298] width 21 height 17
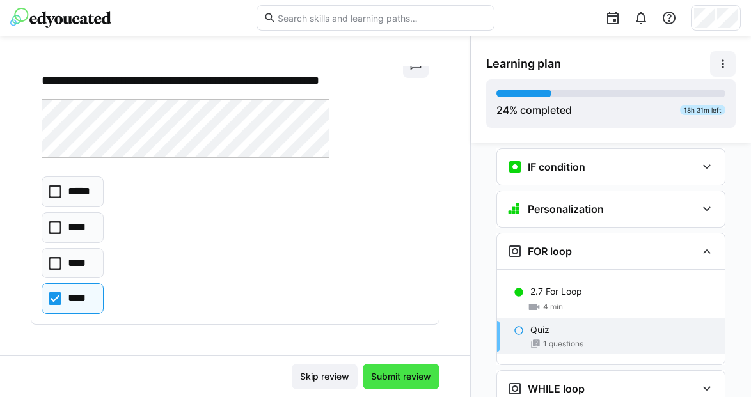
click at [419, 378] on span "Submit review" at bounding box center [401, 376] width 64 height 13
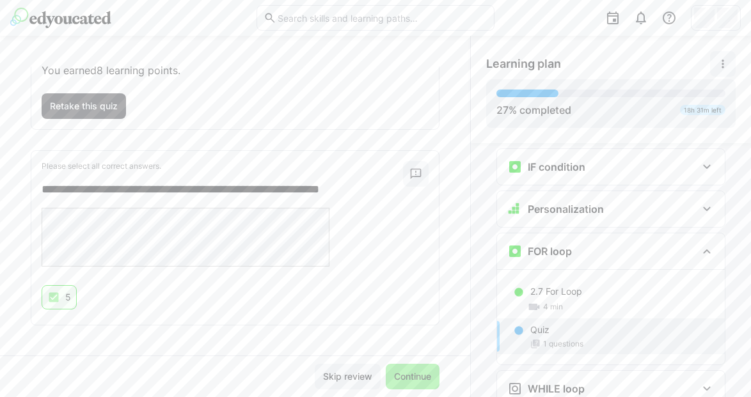
scroll to position [114, 0]
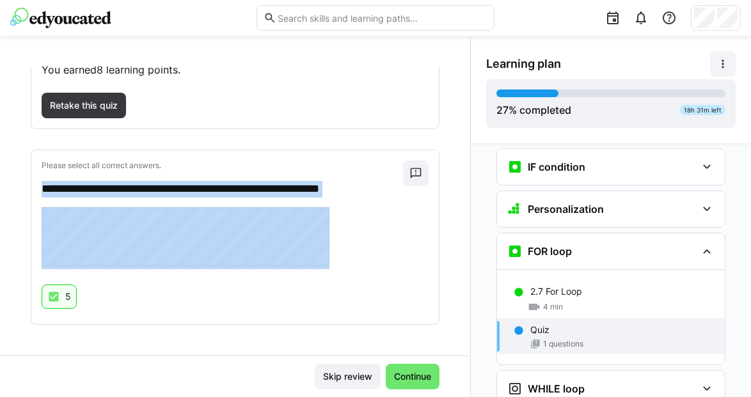
drag, startPoint x: 340, startPoint y: 243, endPoint x: 31, endPoint y: 184, distance: 315.2
click at [31, 184] on div "**********" at bounding box center [235, 237] width 408 height 175
copy div "**********"
click at [395, 377] on span "Continue" at bounding box center [412, 376] width 41 height 13
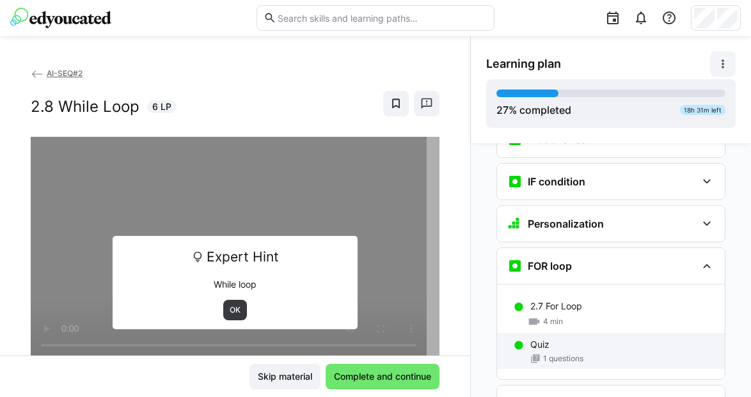
scroll to position [814, 0]
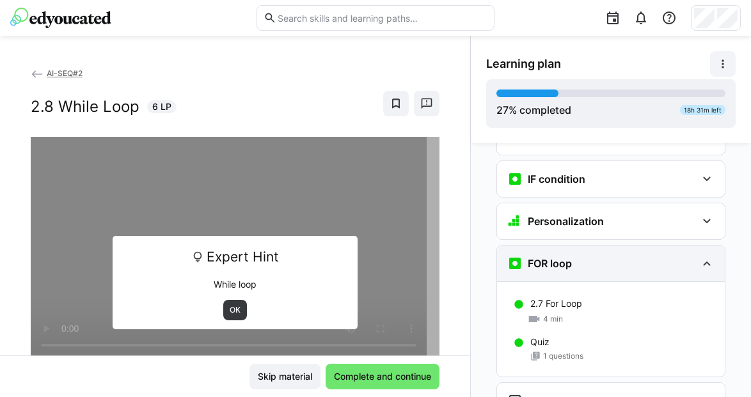
click at [677, 256] on eds-icon at bounding box center [706, 263] width 15 height 15
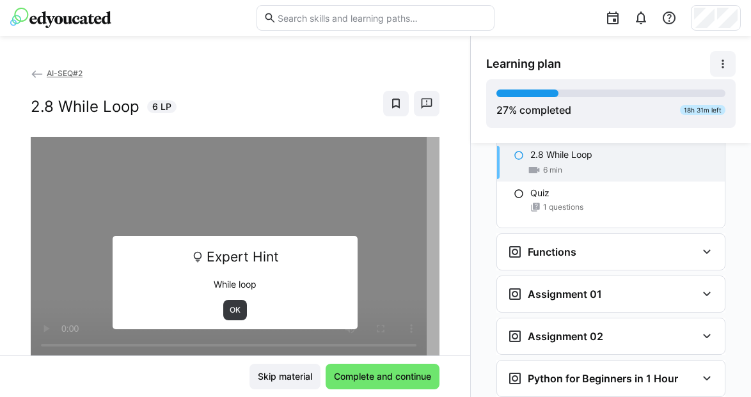
scroll to position [1010, 0]
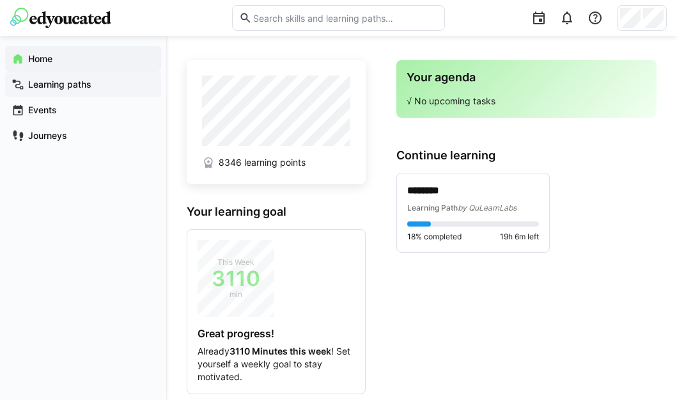
click at [0, 0] on app-navigation-label "Learning paths" at bounding box center [0, 0] width 0 height 0
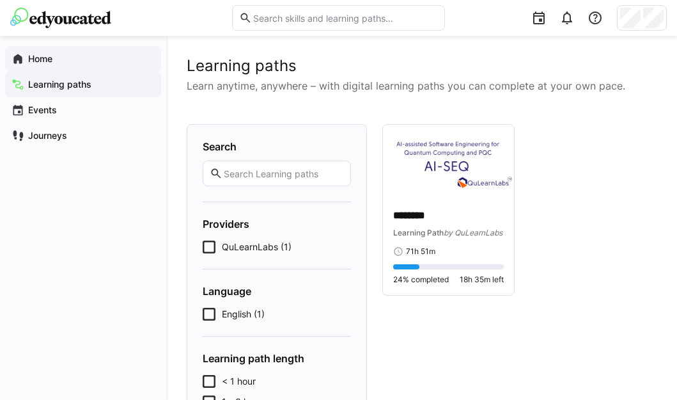
click at [29, 51] on div "Home" at bounding box center [83, 59] width 156 height 26
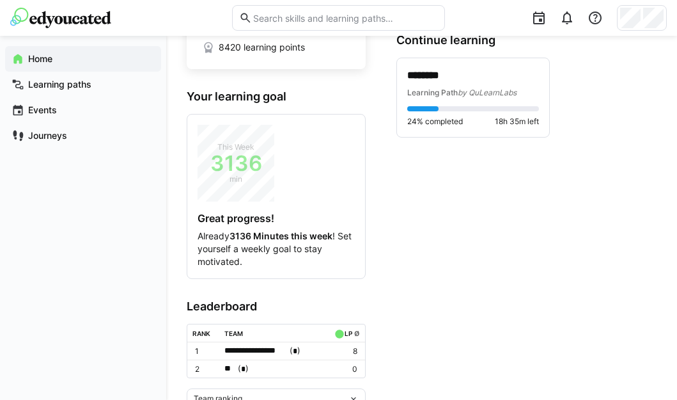
scroll to position [97, 0]
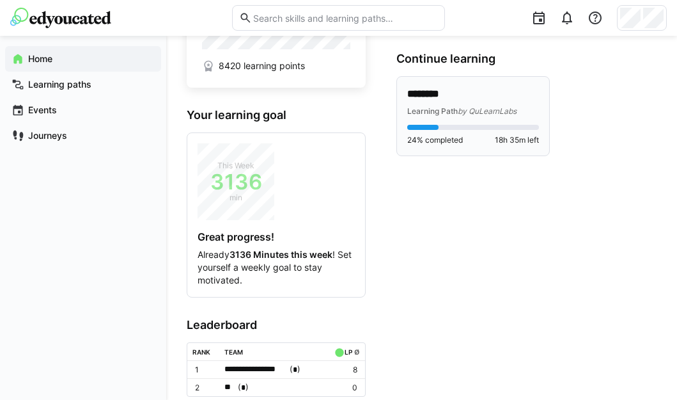
click at [445, 118] on div "******** Learning Path by QuLearnLabs 24% completed 18h 35m left" at bounding box center [474, 116] width 132 height 58
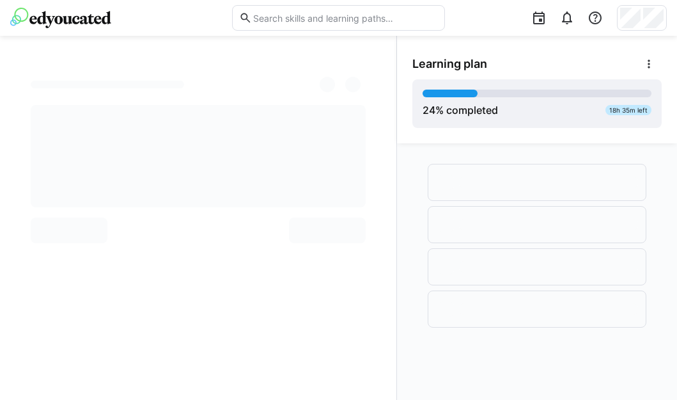
click at [70, 20] on img at bounding box center [60, 18] width 101 height 20
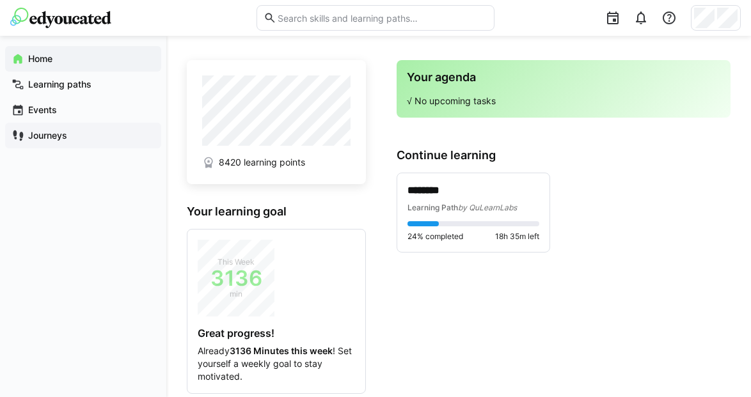
click at [0, 0] on app-navigation-label "Journeys" at bounding box center [0, 0] width 0 height 0
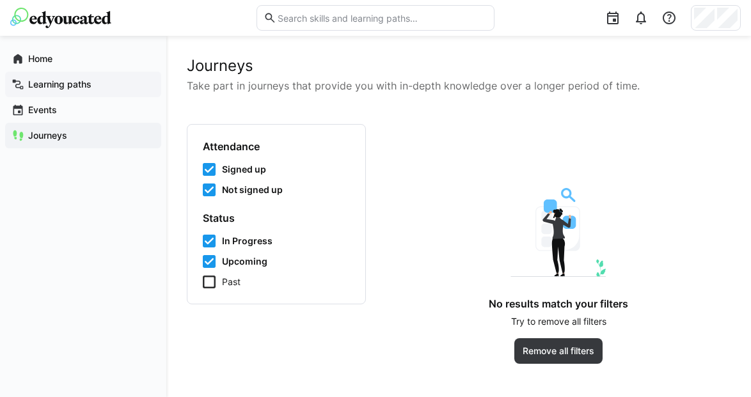
click at [0, 0] on app-navigation-label "Learning paths" at bounding box center [0, 0] width 0 height 0
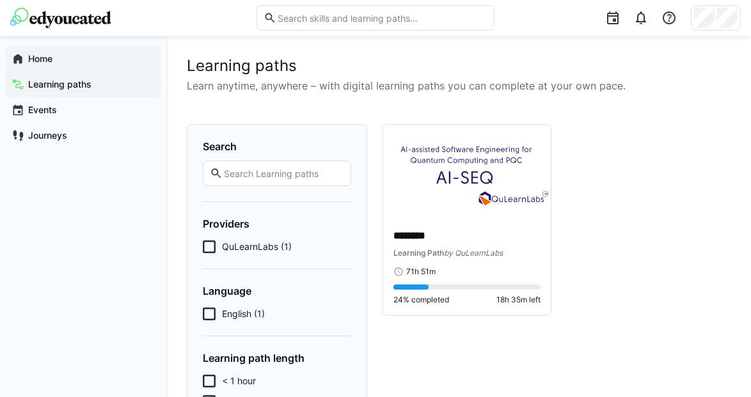
click at [62, 59] on span "Home" at bounding box center [90, 58] width 129 height 13
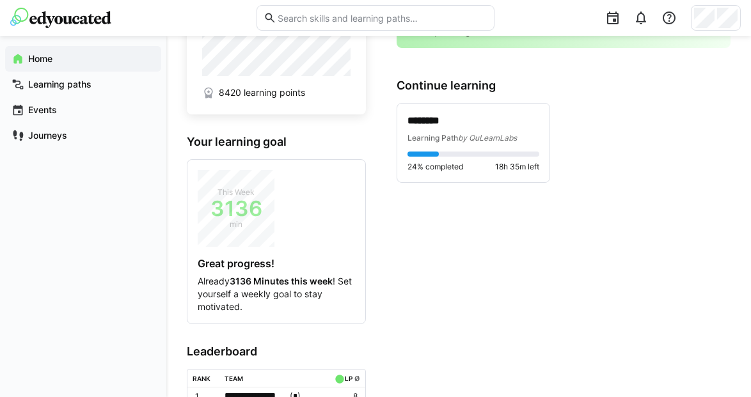
scroll to position [171, 0]
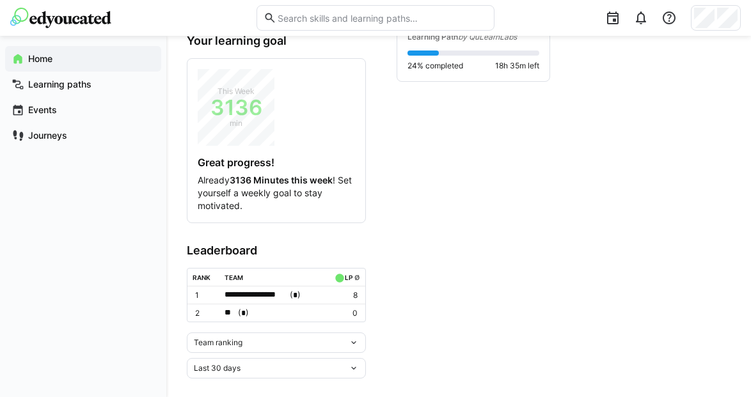
click at [312, 343] on div "Team ranking" at bounding box center [271, 342] width 155 height 9
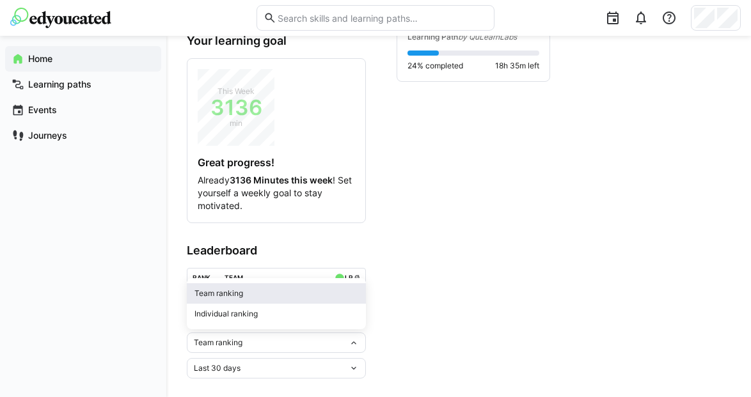
click at [234, 296] on div "Team ranking" at bounding box center [276, 294] width 164 height 10
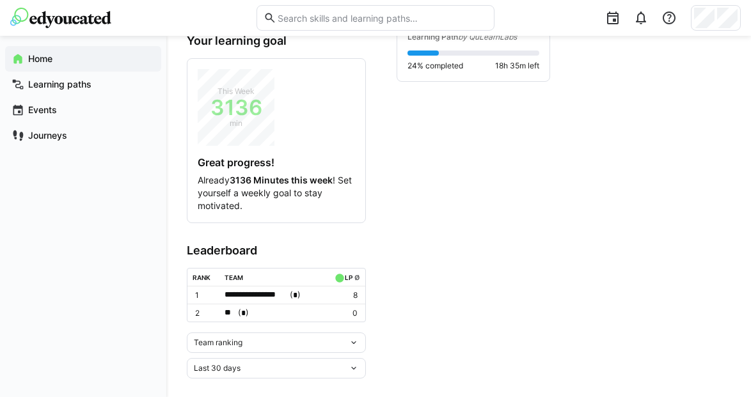
click at [357, 365] on eds-icon at bounding box center [354, 368] width 10 height 10
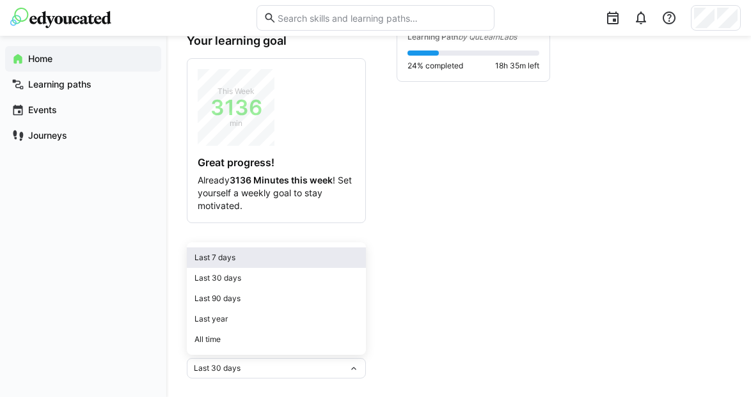
click at [248, 259] on div "Last 7 days" at bounding box center [276, 258] width 164 height 10
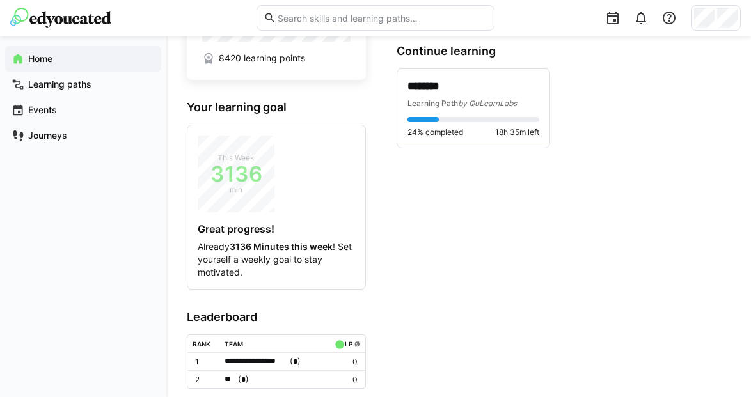
scroll to position [0, 0]
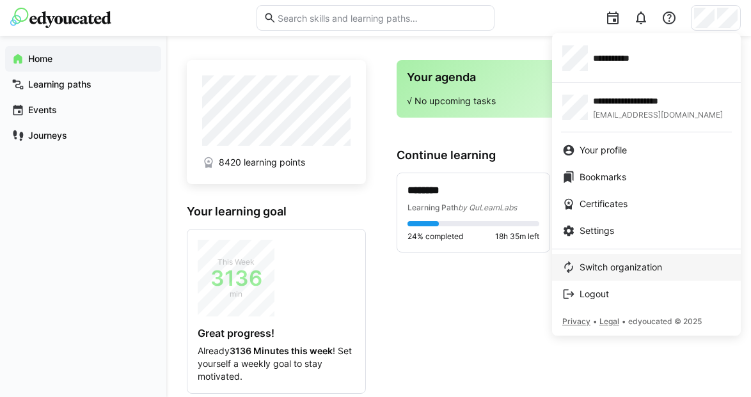
click at [599, 263] on span "Switch organization" at bounding box center [621, 267] width 83 height 13
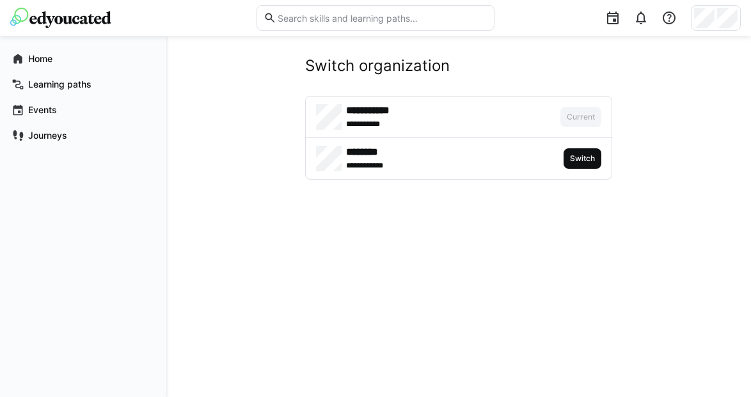
click at [582, 162] on span "Switch" at bounding box center [583, 159] width 28 height 10
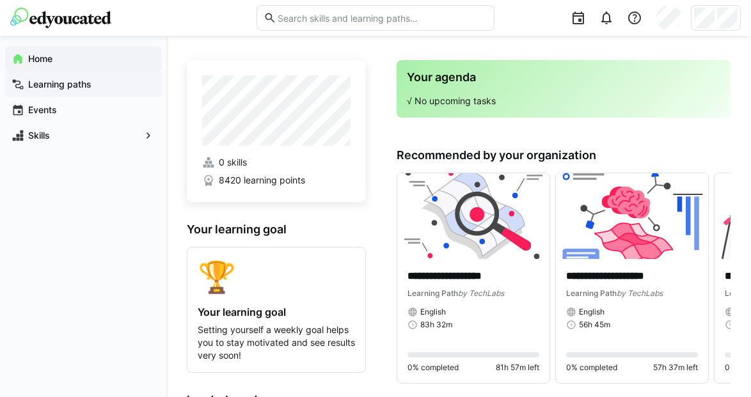
click at [0, 0] on app-navigation-label "Learning paths" at bounding box center [0, 0] width 0 height 0
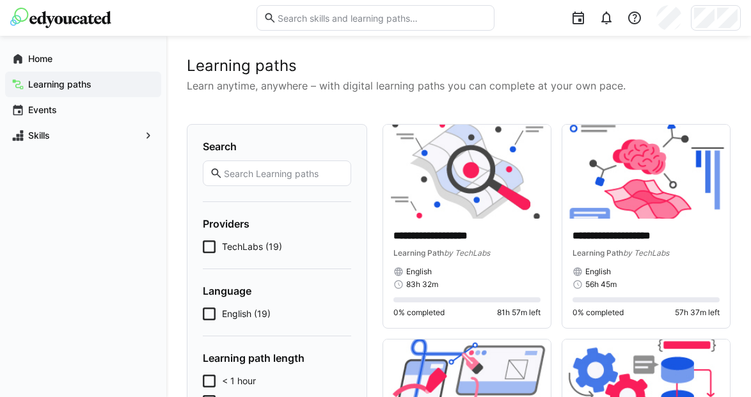
click at [677, 13] on div at bounding box center [716, 18] width 50 height 26
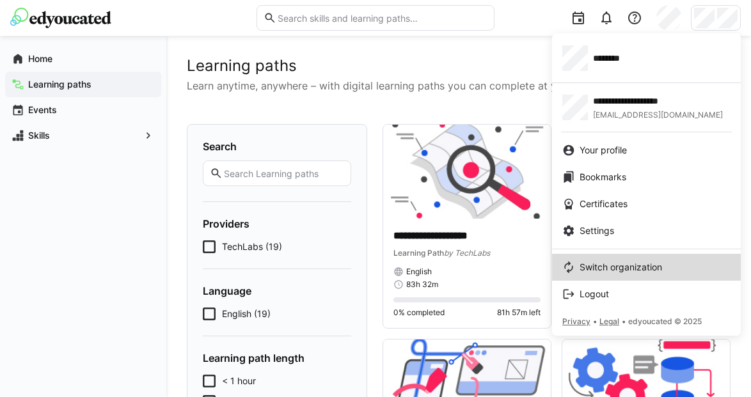
click at [600, 269] on span "Switch organization" at bounding box center [621, 267] width 83 height 13
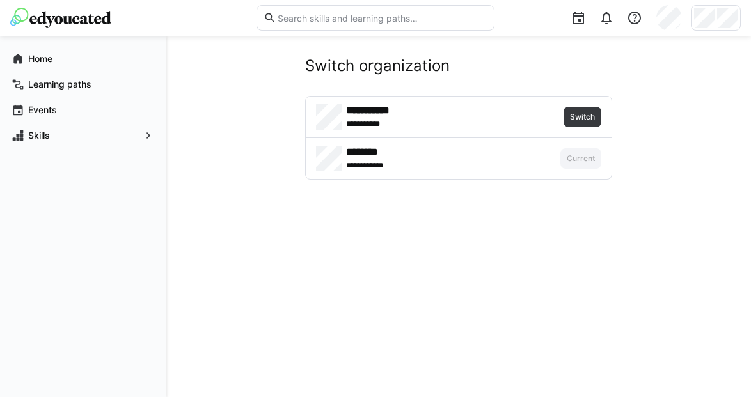
click at [358, 118] on div "*** *******" at bounding box center [428, 123] width 164 height 13
click at [587, 113] on span "Switch" at bounding box center [583, 117] width 28 height 10
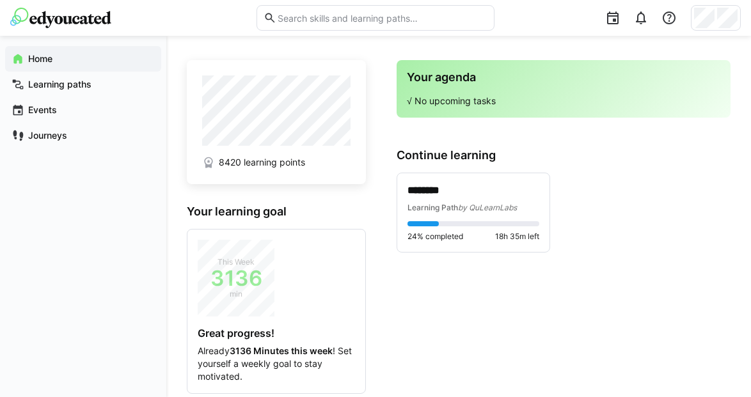
click at [438, 100] on p "√ No upcoming tasks" at bounding box center [563, 101] width 313 height 13
click at [395, 132] on app-home-component "**********" at bounding box center [459, 304] width 544 height 489
click at [452, 214] on div "******** Learning Path by QuLearnLabs 24% completed 18h 35m left" at bounding box center [474, 213] width 132 height 58
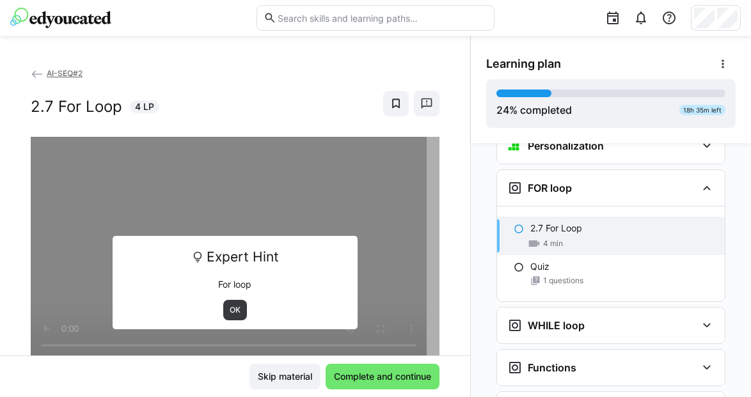
scroll to position [896, 0]
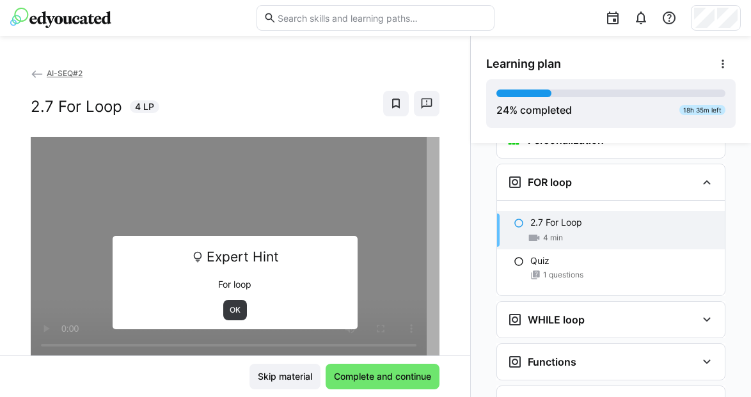
click at [37, 72] on eds-icon at bounding box center [37, 74] width 13 height 13
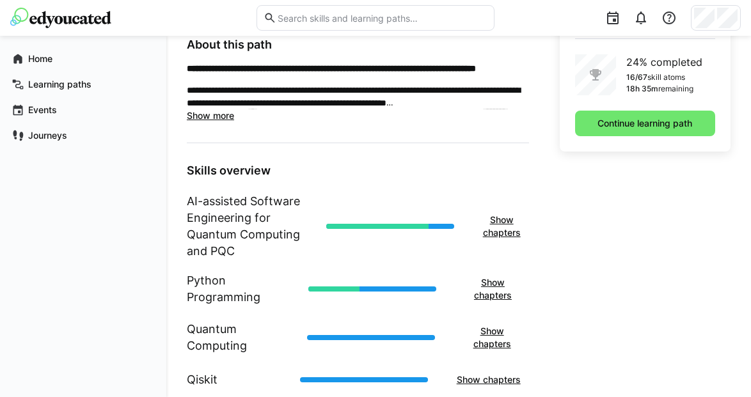
scroll to position [454, 0]
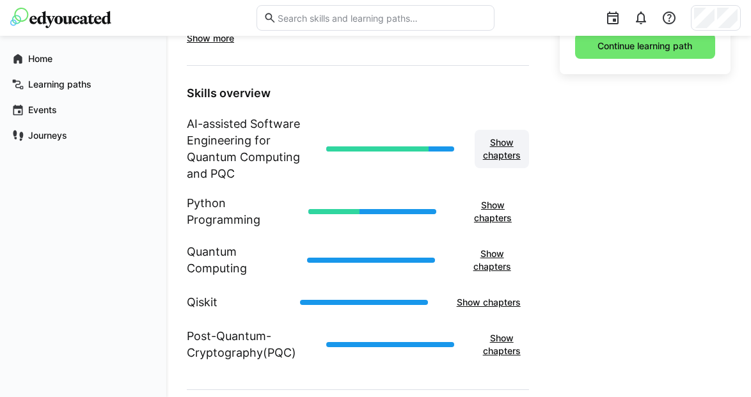
click at [503, 148] on span "Show chapters" at bounding box center [502, 149] width 42 height 26
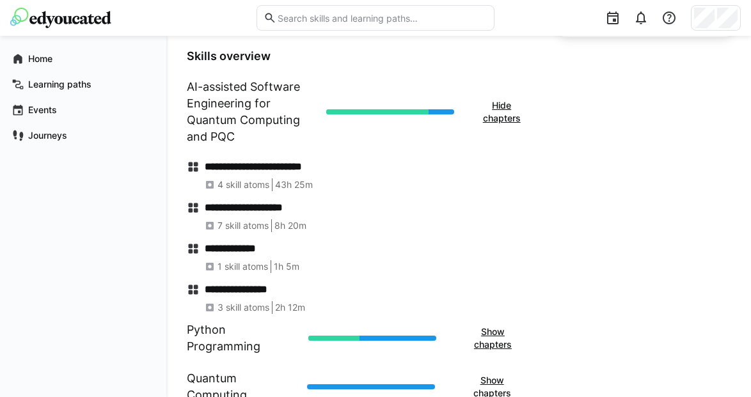
scroll to position [477, 0]
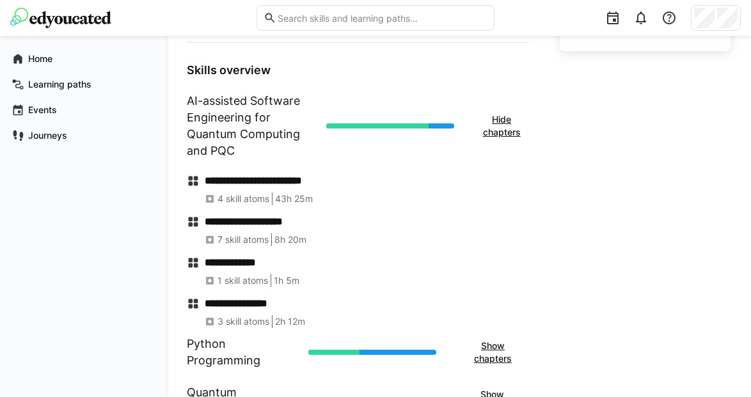
click at [445, 122] on div "Hide chapters" at bounding box center [427, 126] width 203 height 38
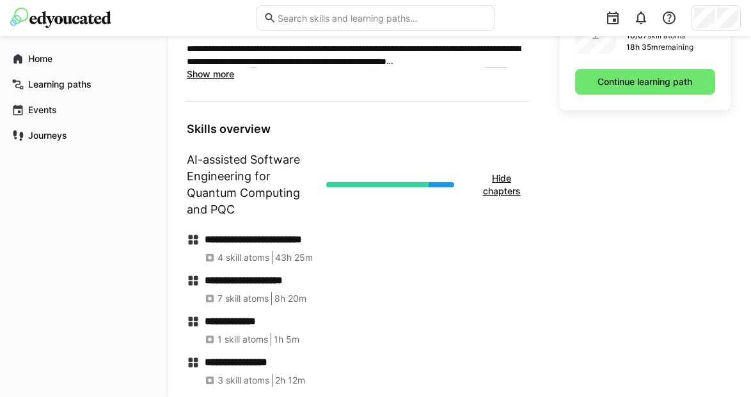
scroll to position [413, 0]
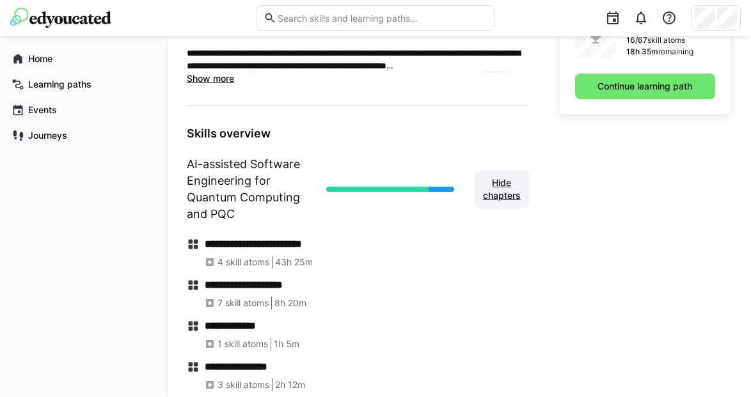
click at [507, 199] on span "Hide chapters" at bounding box center [502, 190] width 42 height 26
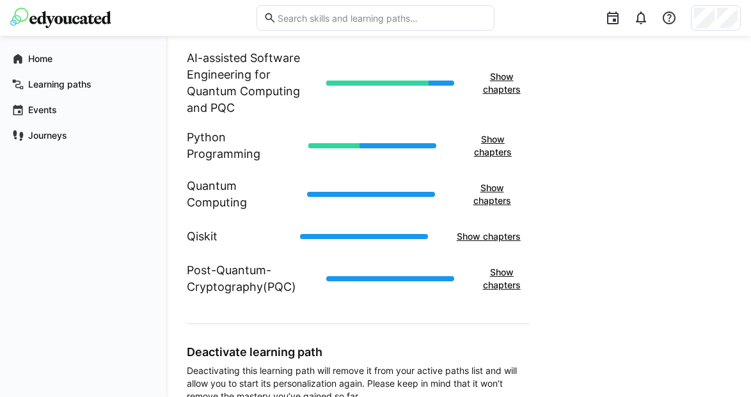
scroll to position [570, 0]
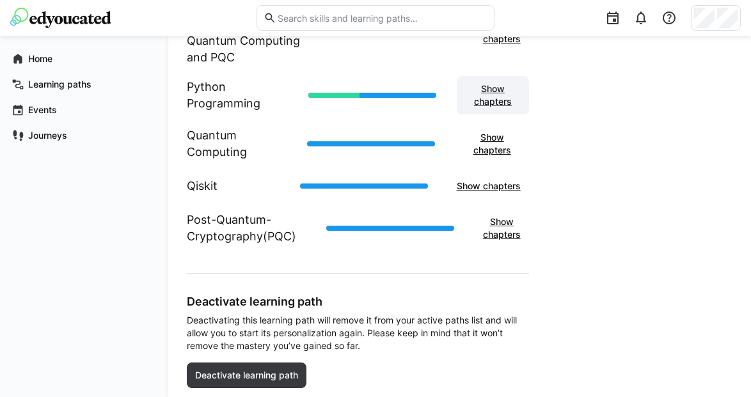
click at [485, 97] on span "Show chapters" at bounding box center [492, 96] width 59 height 26
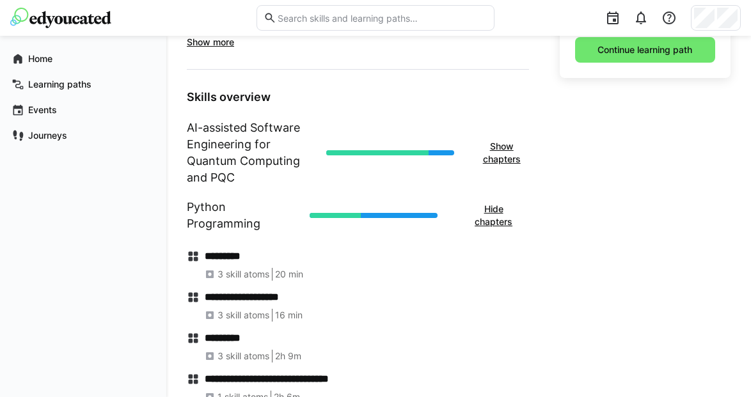
scroll to position [447, 0]
